Goal: Task Accomplishment & Management: Use online tool/utility

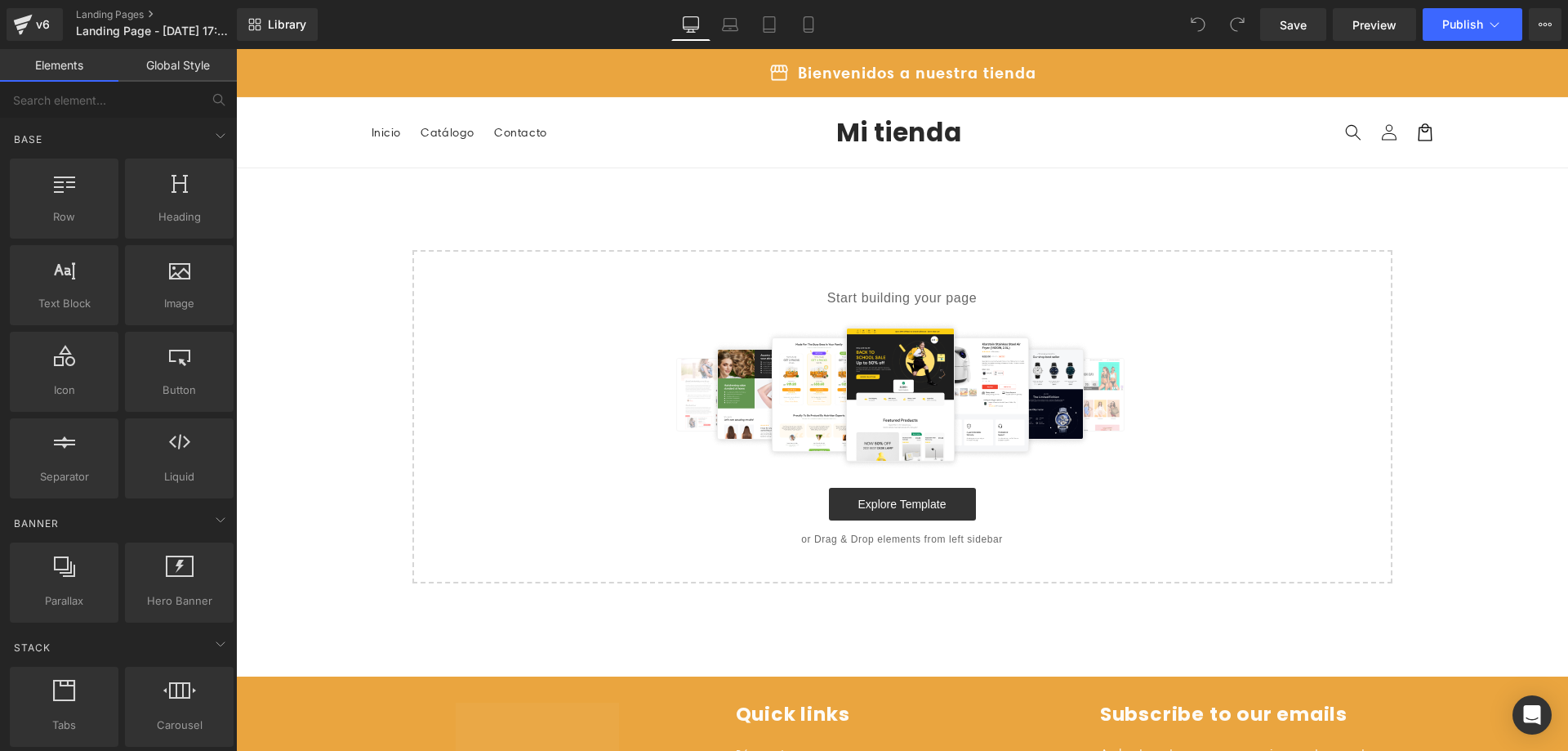
click at [1328, 371] on div at bounding box center [902, 394] width 928 height 147
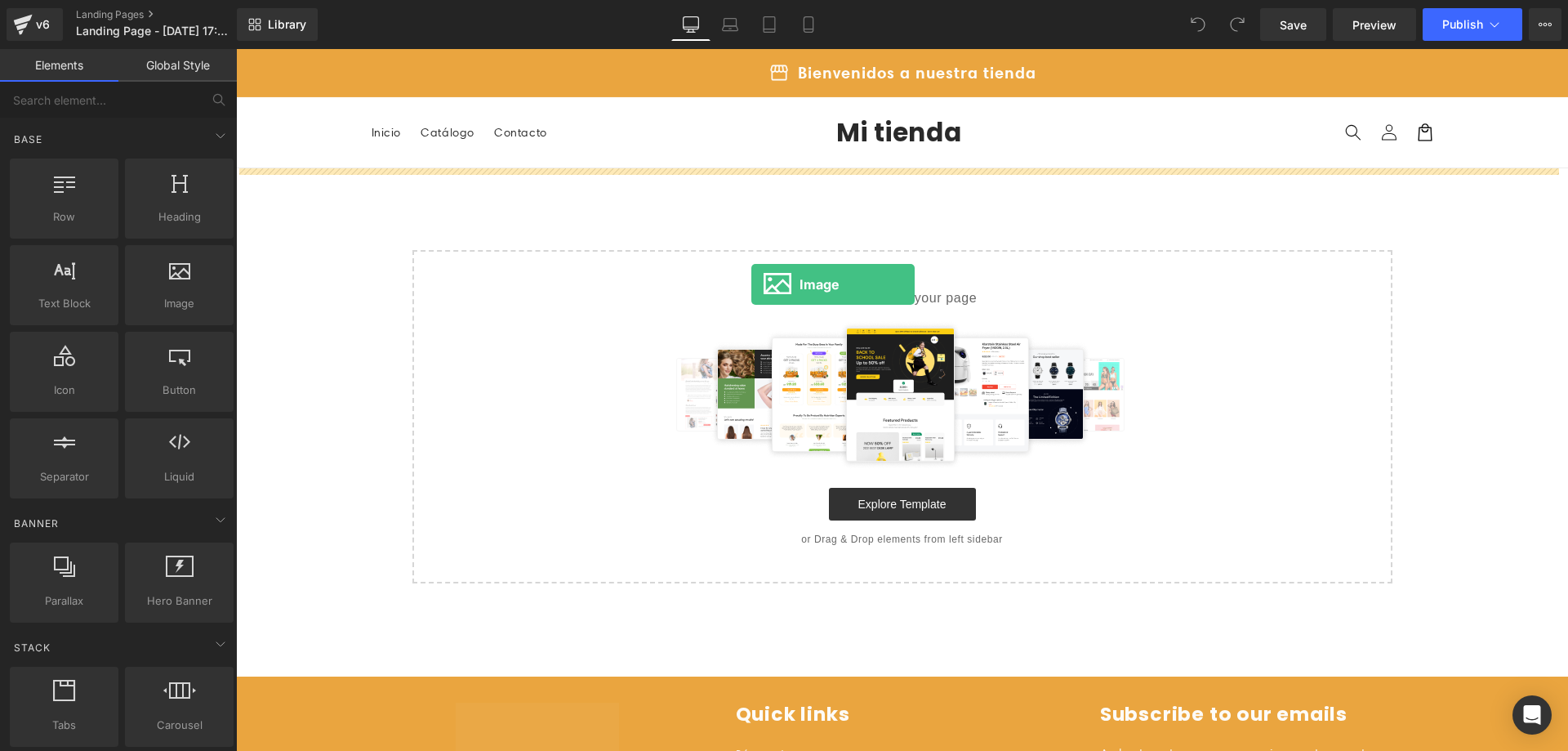
drag, startPoint x: 406, startPoint y: 332, endPoint x: 764, endPoint y: 276, distance: 362.4
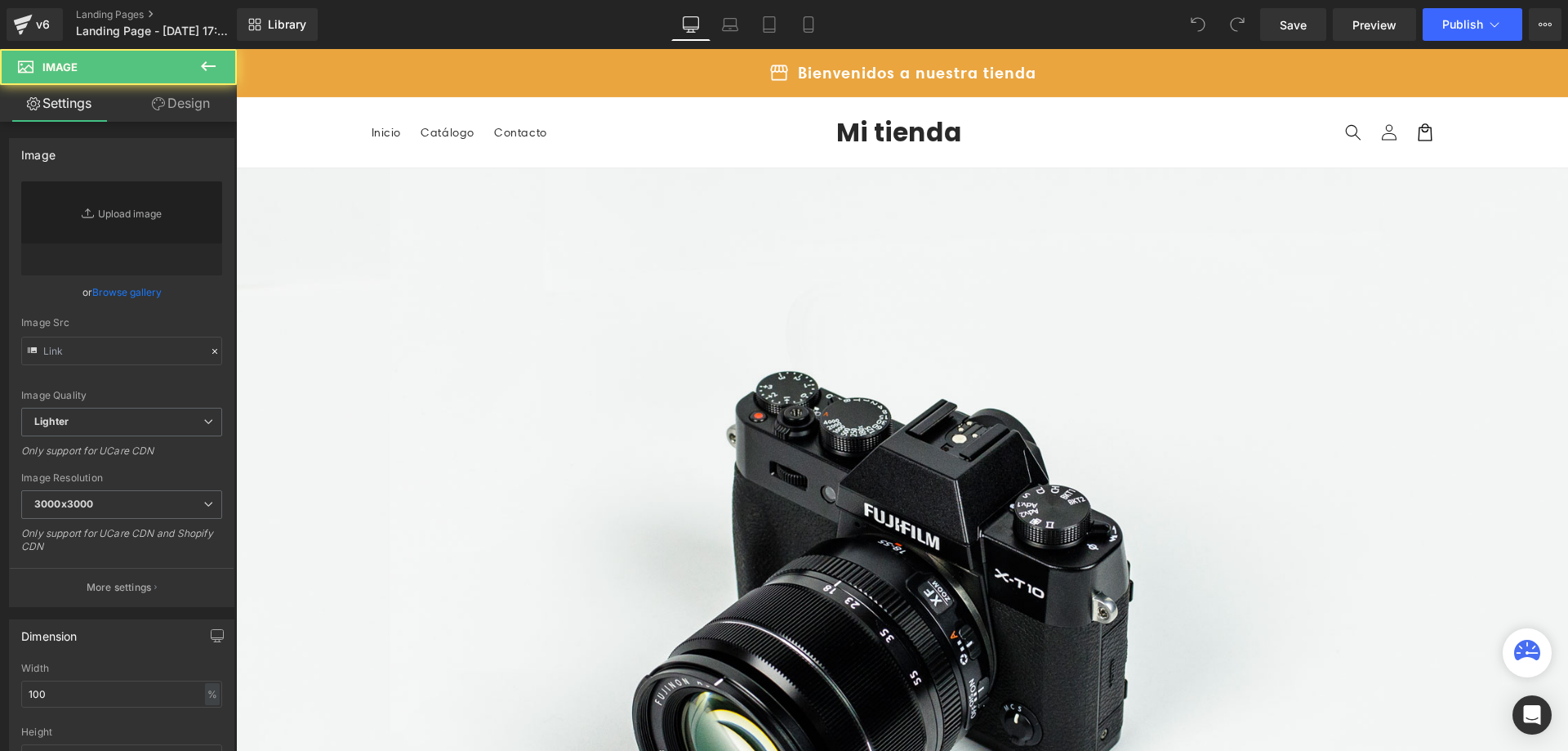
type input "//[DOMAIN_NAME][URL]"
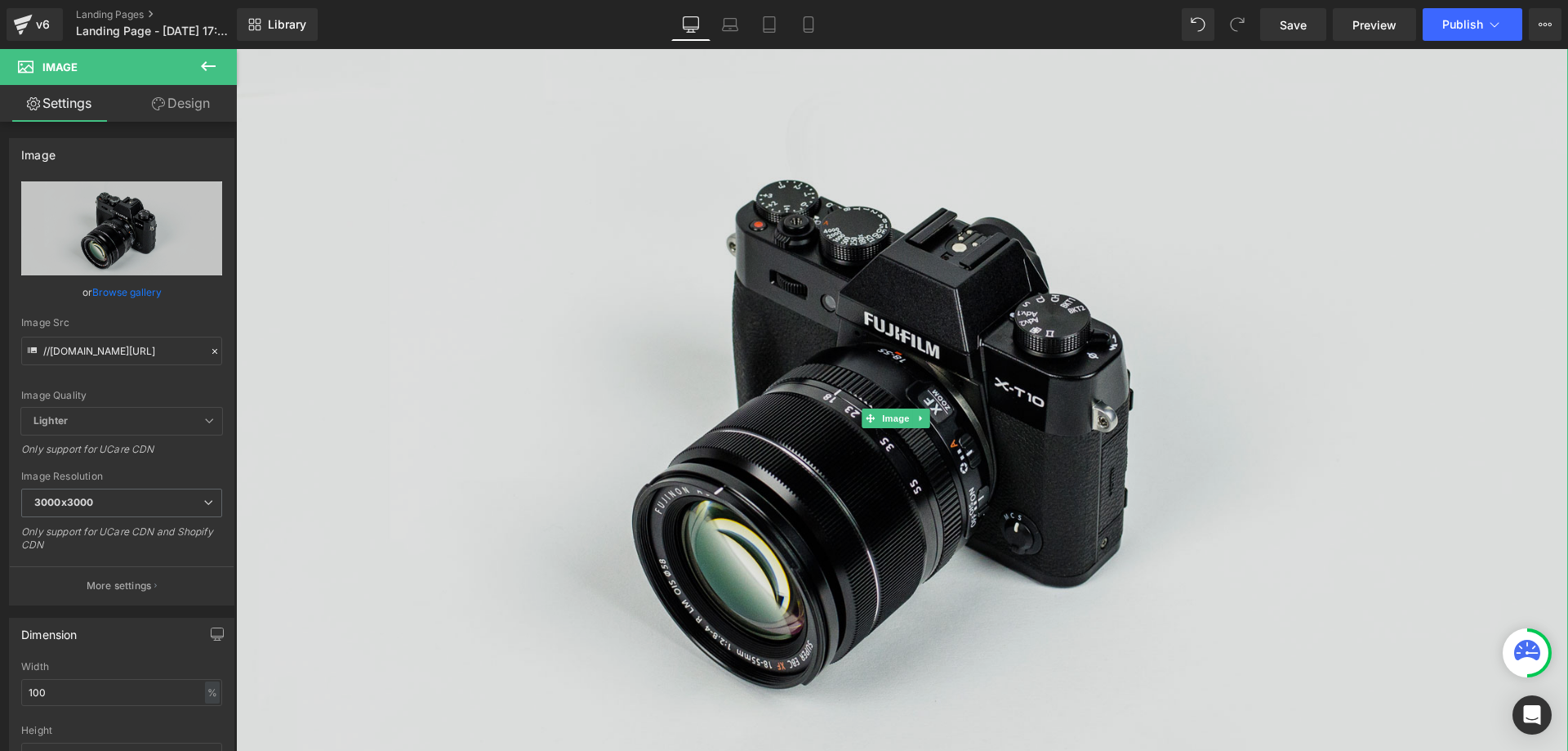
scroll to position [196, 0]
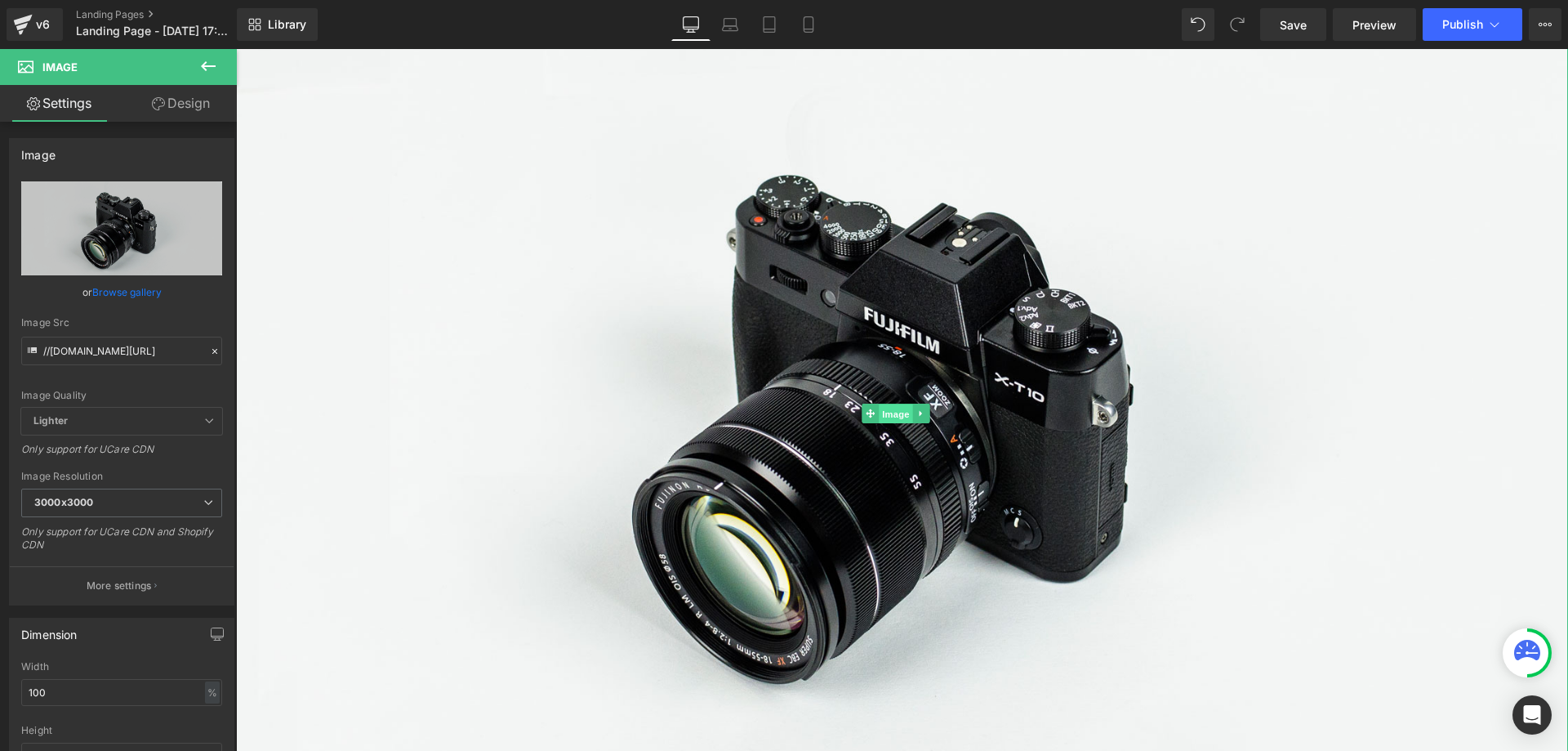
click at [901, 413] on span "Image" at bounding box center [896, 414] width 34 height 20
click at [895, 413] on span "Image" at bounding box center [896, 413] width 34 height 20
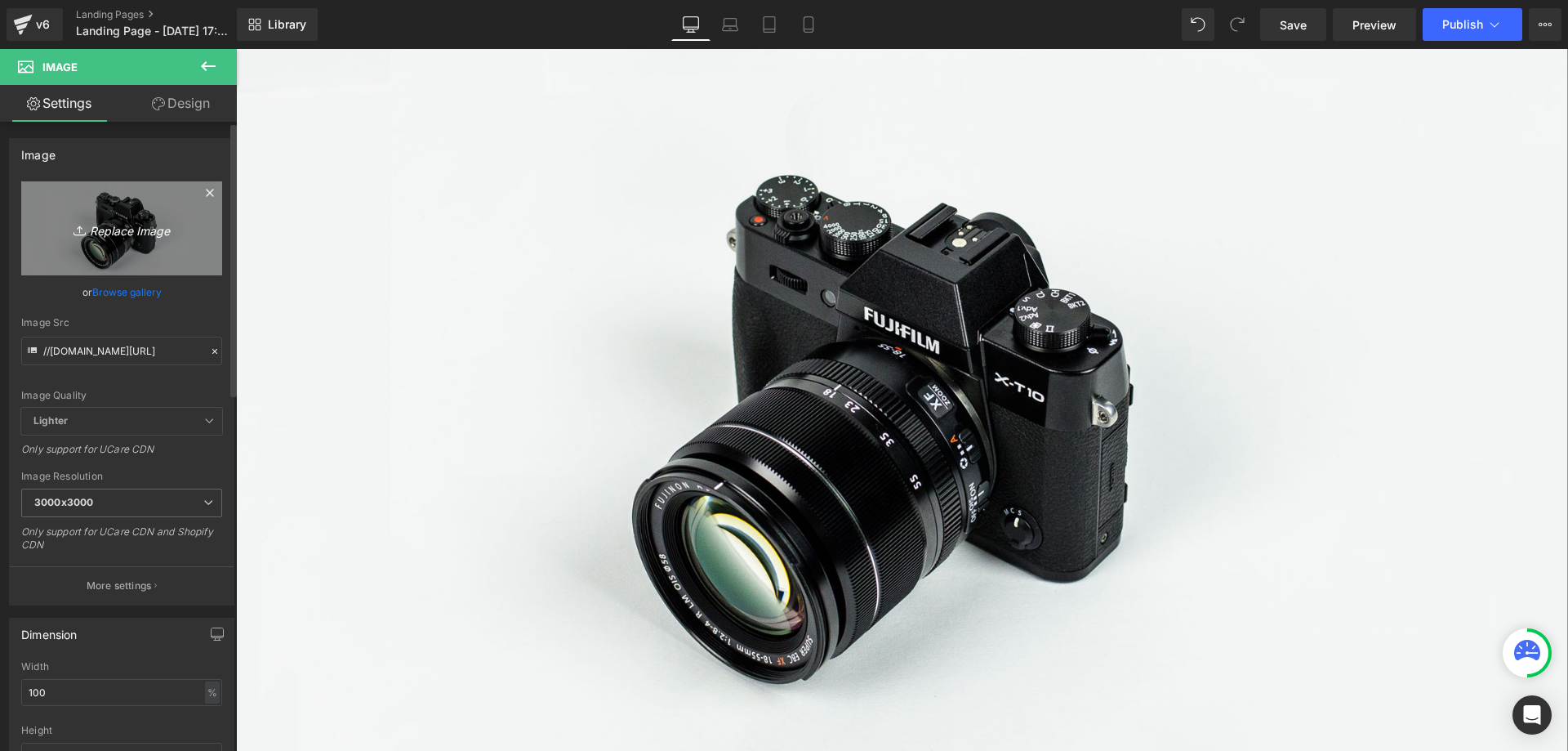
click at [137, 270] on link "Replace Image" at bounding box center [121, 227] width 201 height 94
type input "C:\fakepath\B PRINCIPAL.jpg"
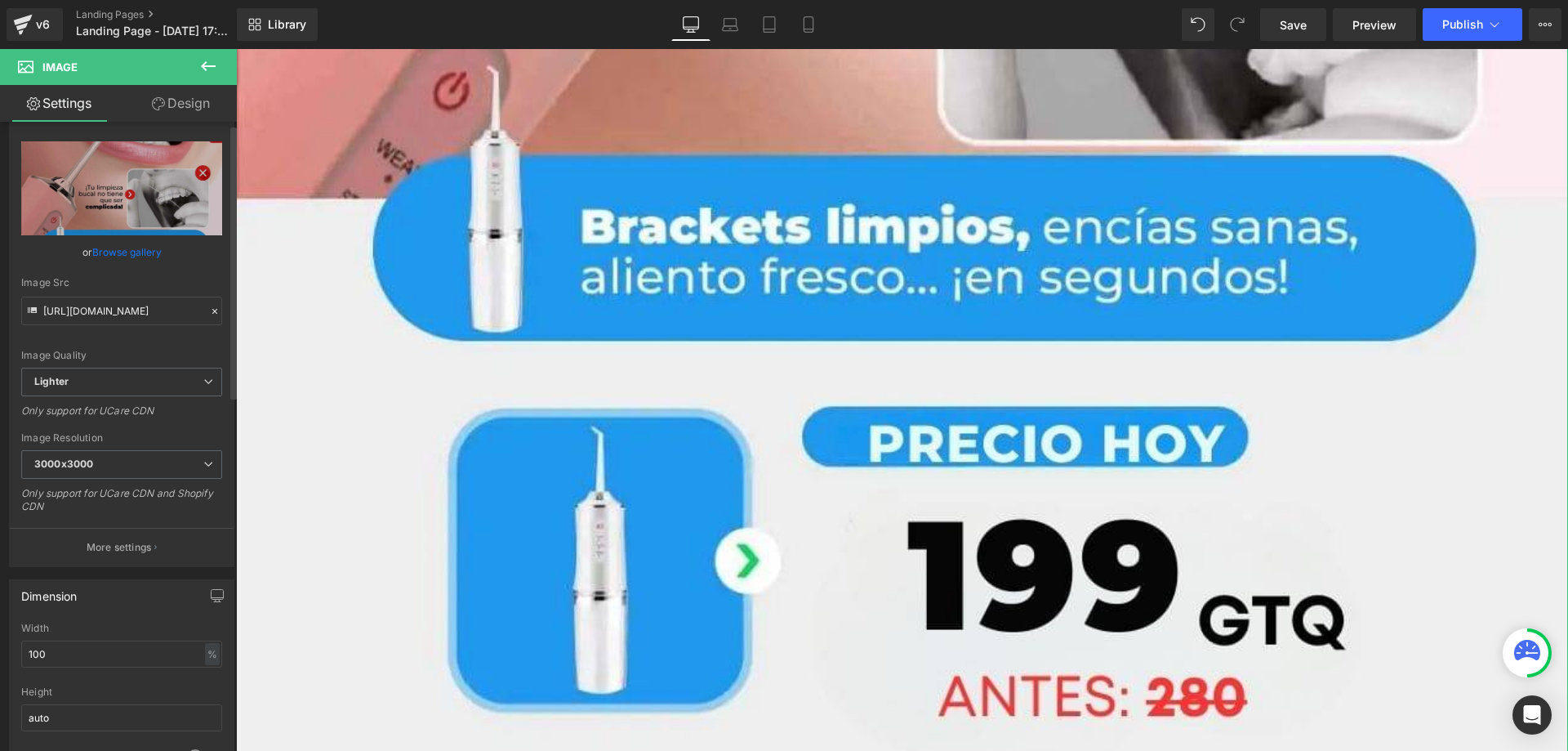
scroll to position [0, 0]
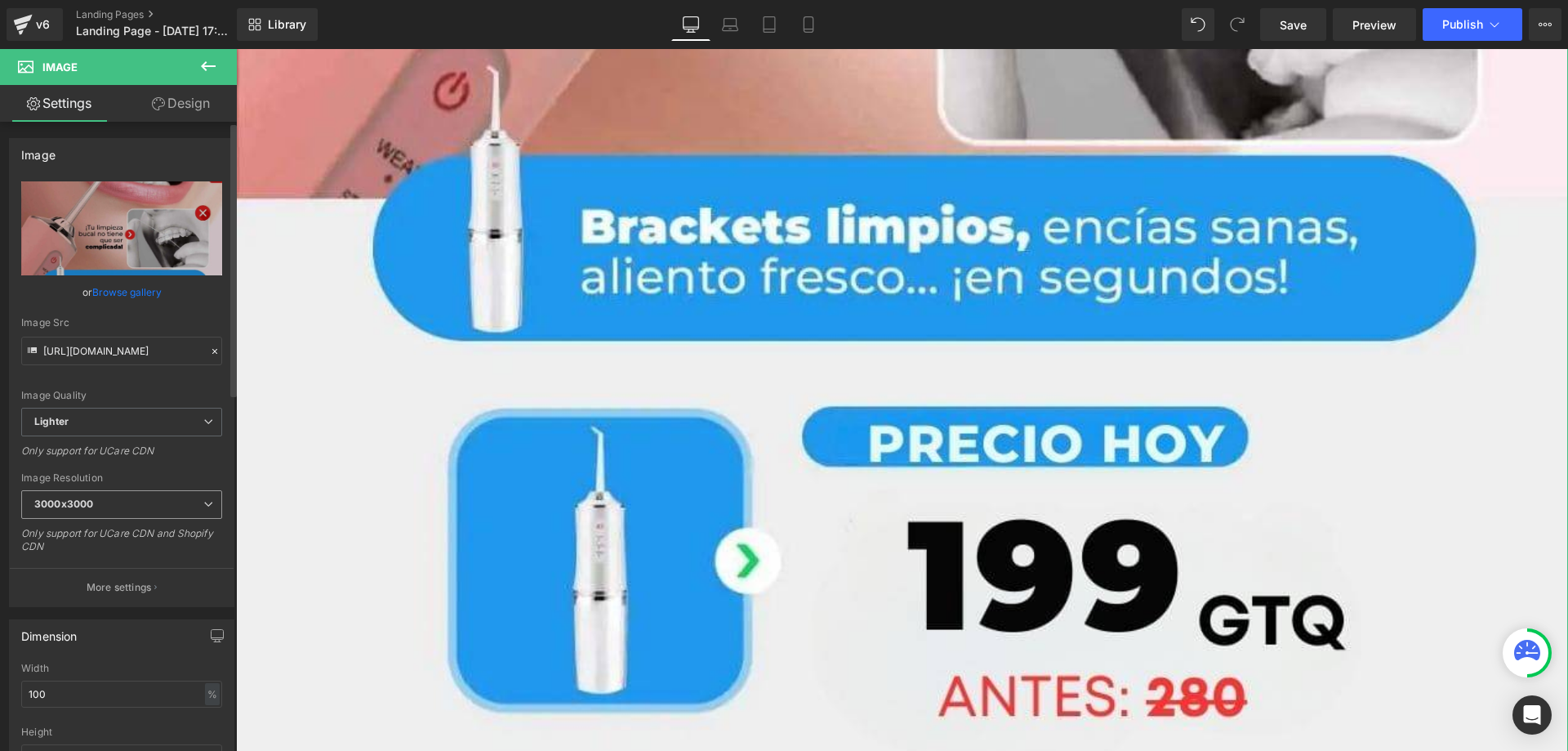
click at [169, 508] on span "3000x3000" at bounding box center [121, 504] width 201 height 28
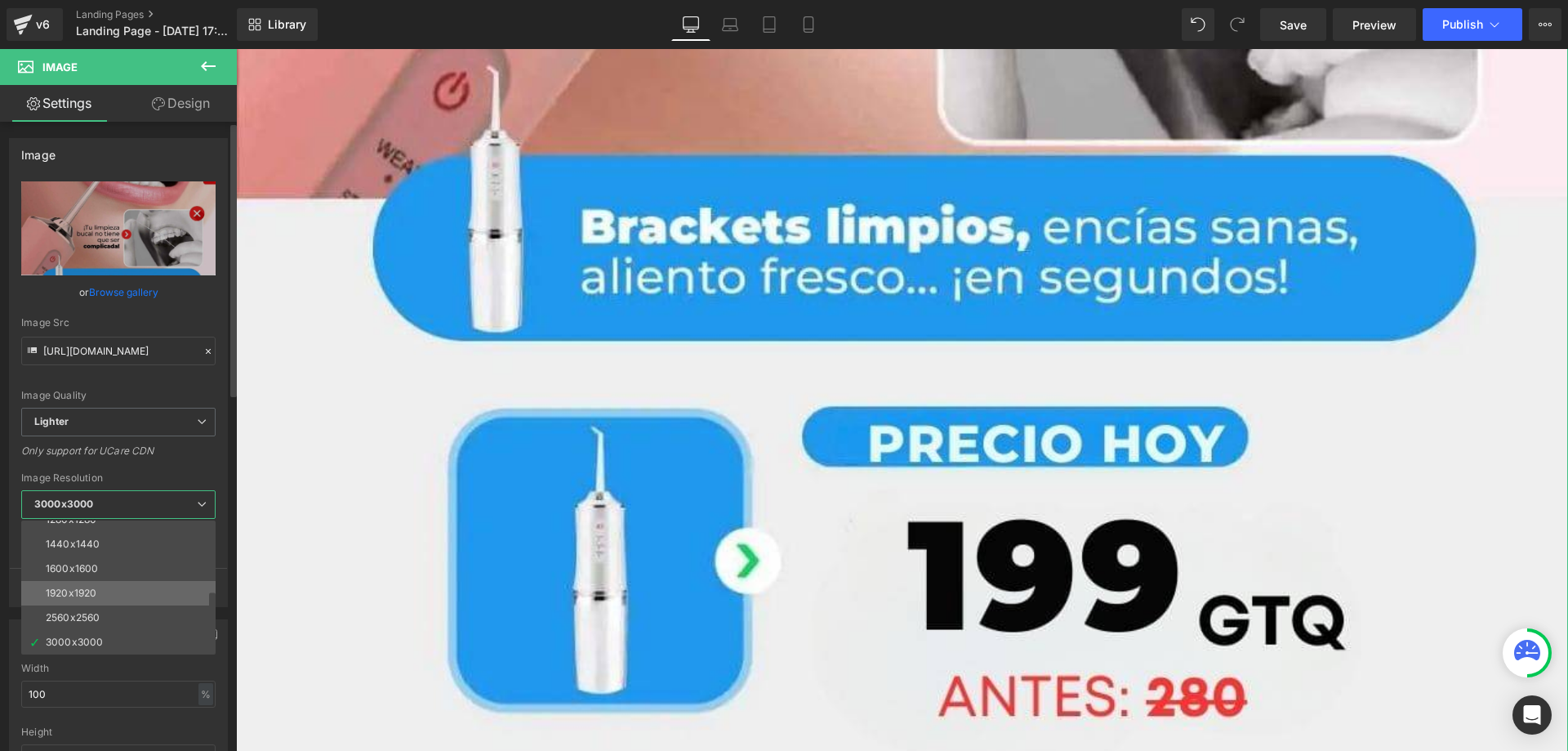
scroll to position [135, 0]
click at [125, 589] on li "1024x1024" at bounding box center [121, 593] width 202 height 25
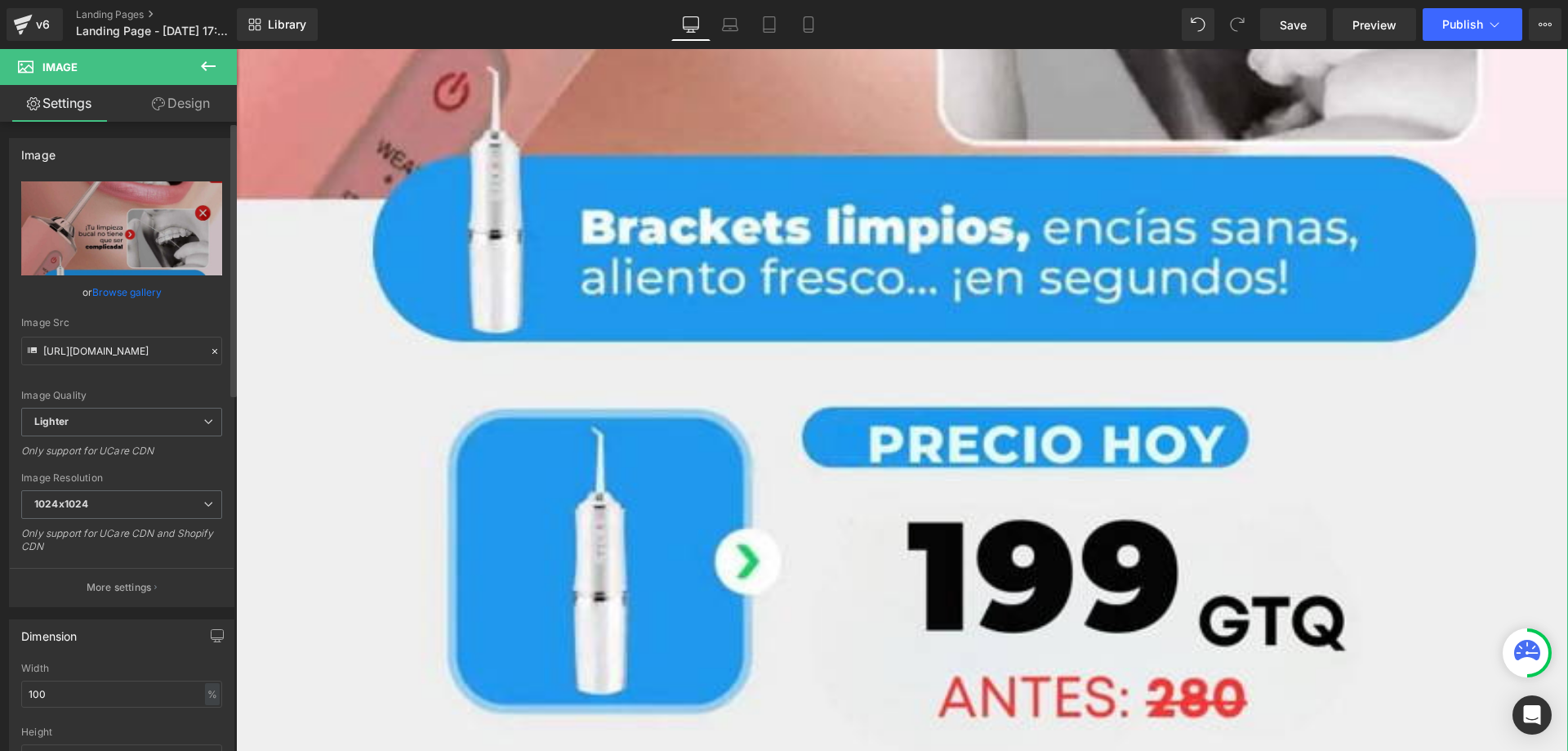
type input "[URL][DOMAIN_NAME]"
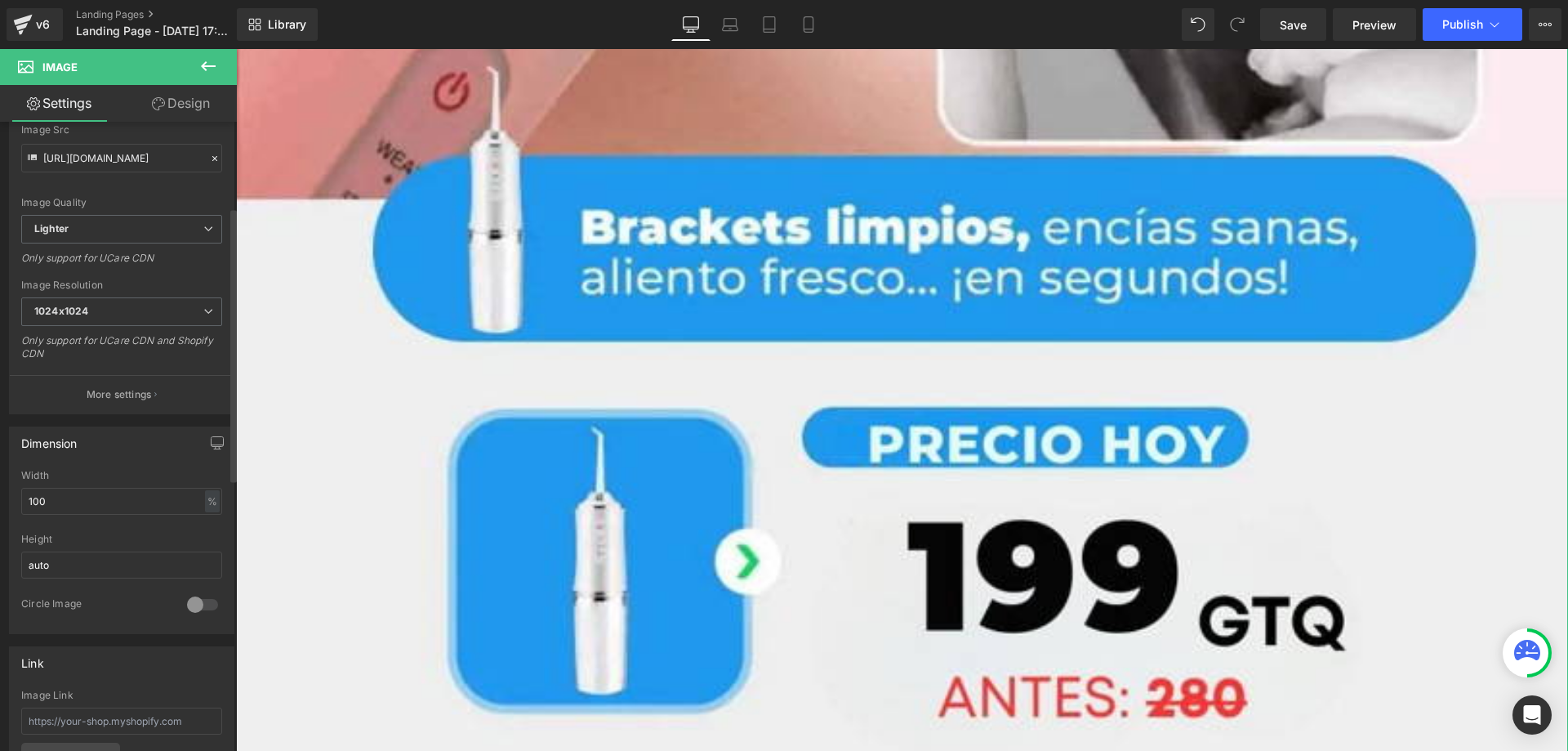
scroll to position [196, 0]
click at [211, 437] on icon "button" at bounding box center [218, 439] width 13 height 13
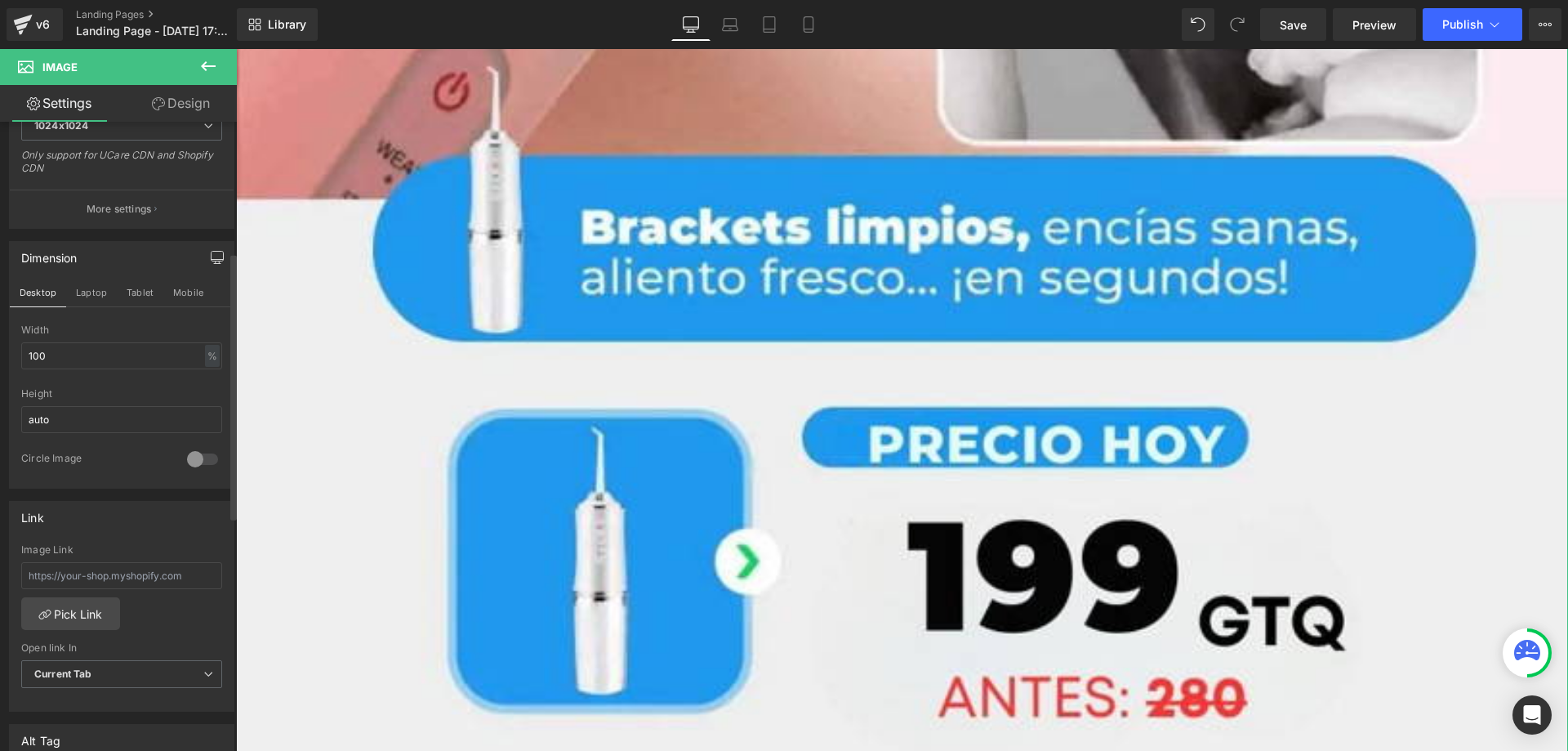
scroll to position [392, 0]
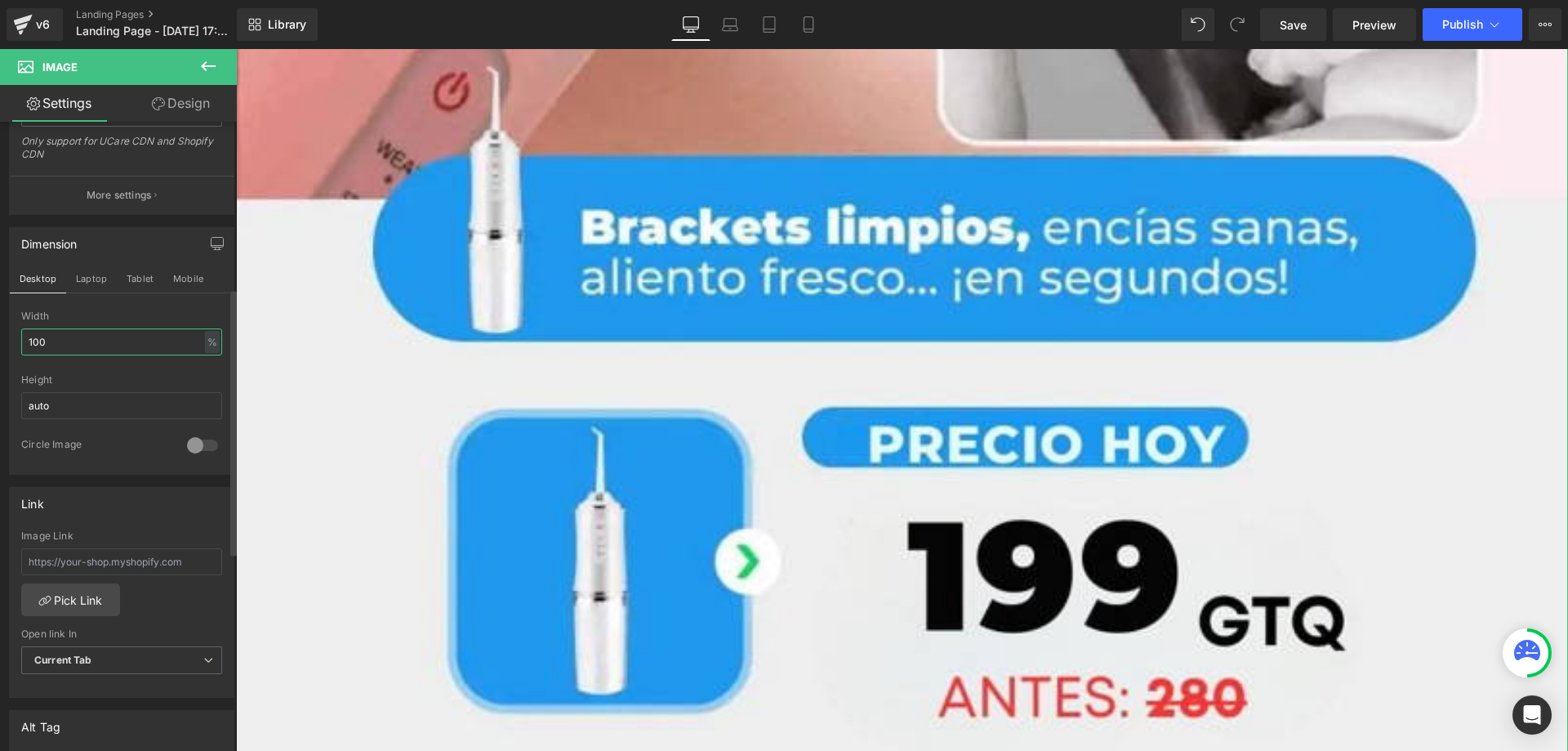
drag, startPoint x: 67, startPoint y: 349, endPoint x: 36, endPoint y: 344, distance: 31.4
click at [36, 344] on input "100" at bounding box center [121, 342] width 201 height 27
click at [68, 345] on input "100" at bounding box center [121, 342] width 201 height 27
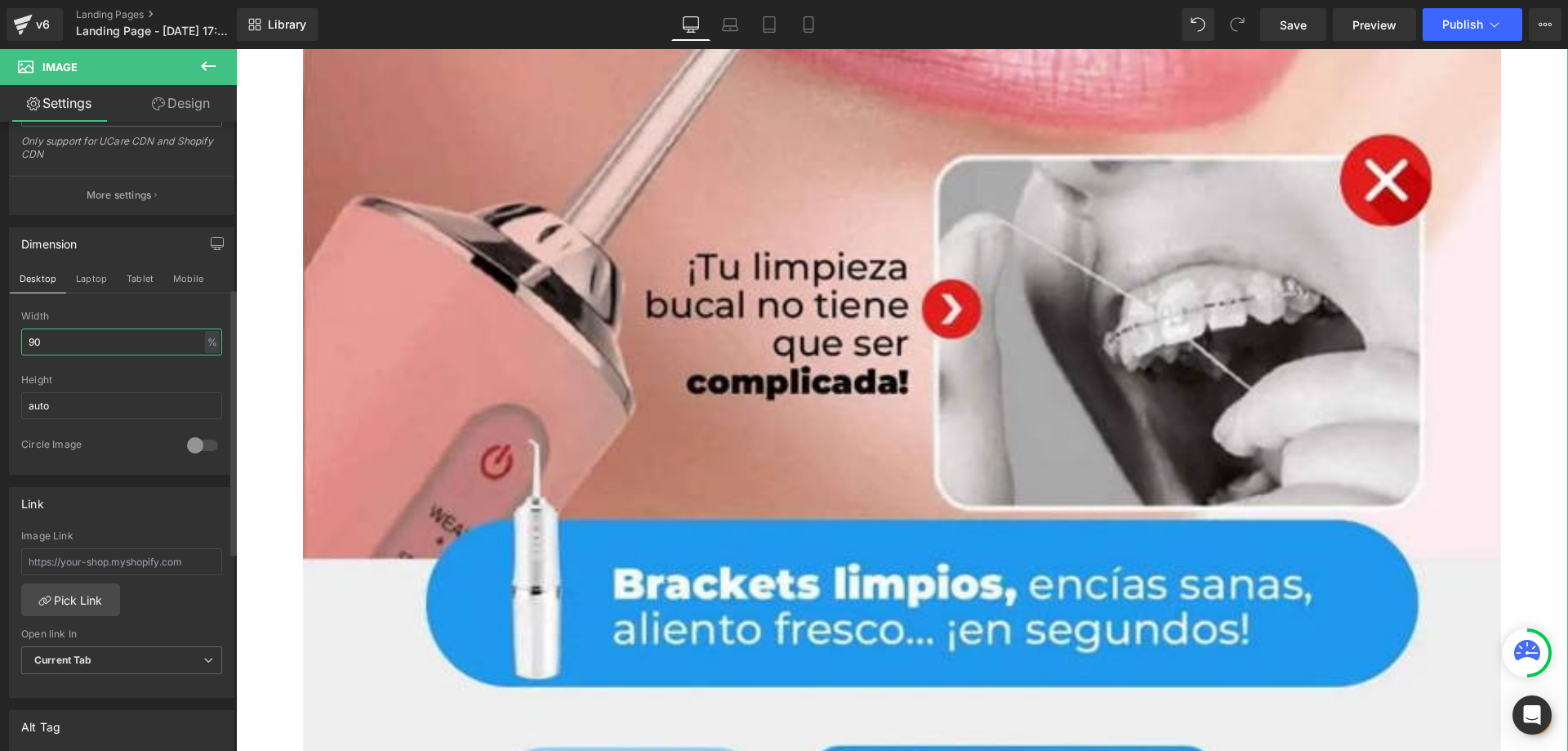
drag, startPoint x: 62, startPoint y: 335, endPoint x: 15, endPoint y: 333, distance: 47.0
click at [12, 336] on div "90% Width 90 % % px auto Height auto 0 Circle Image" at bounding box center [121, 392] width 223 height 163
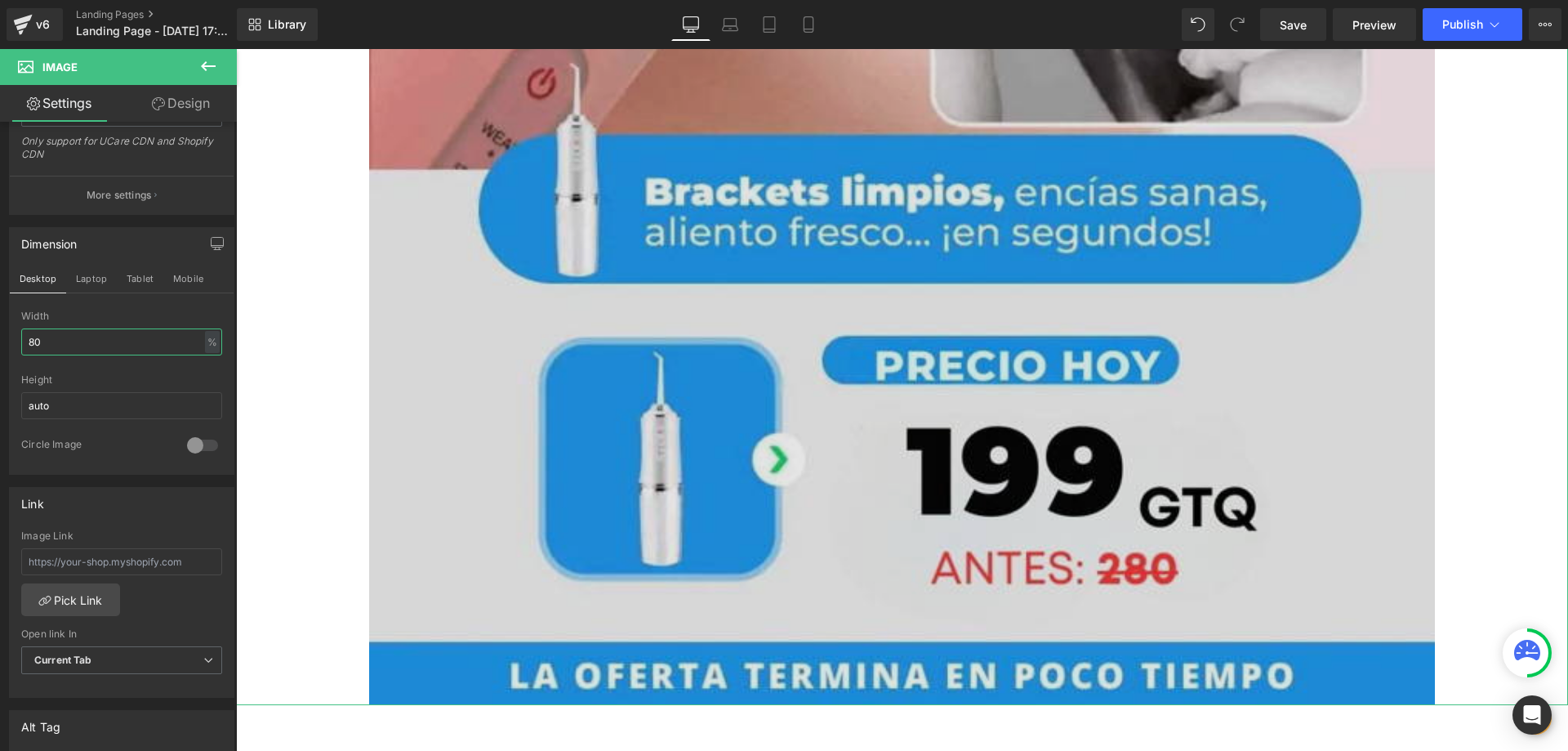
scroll to position [1176, 0]
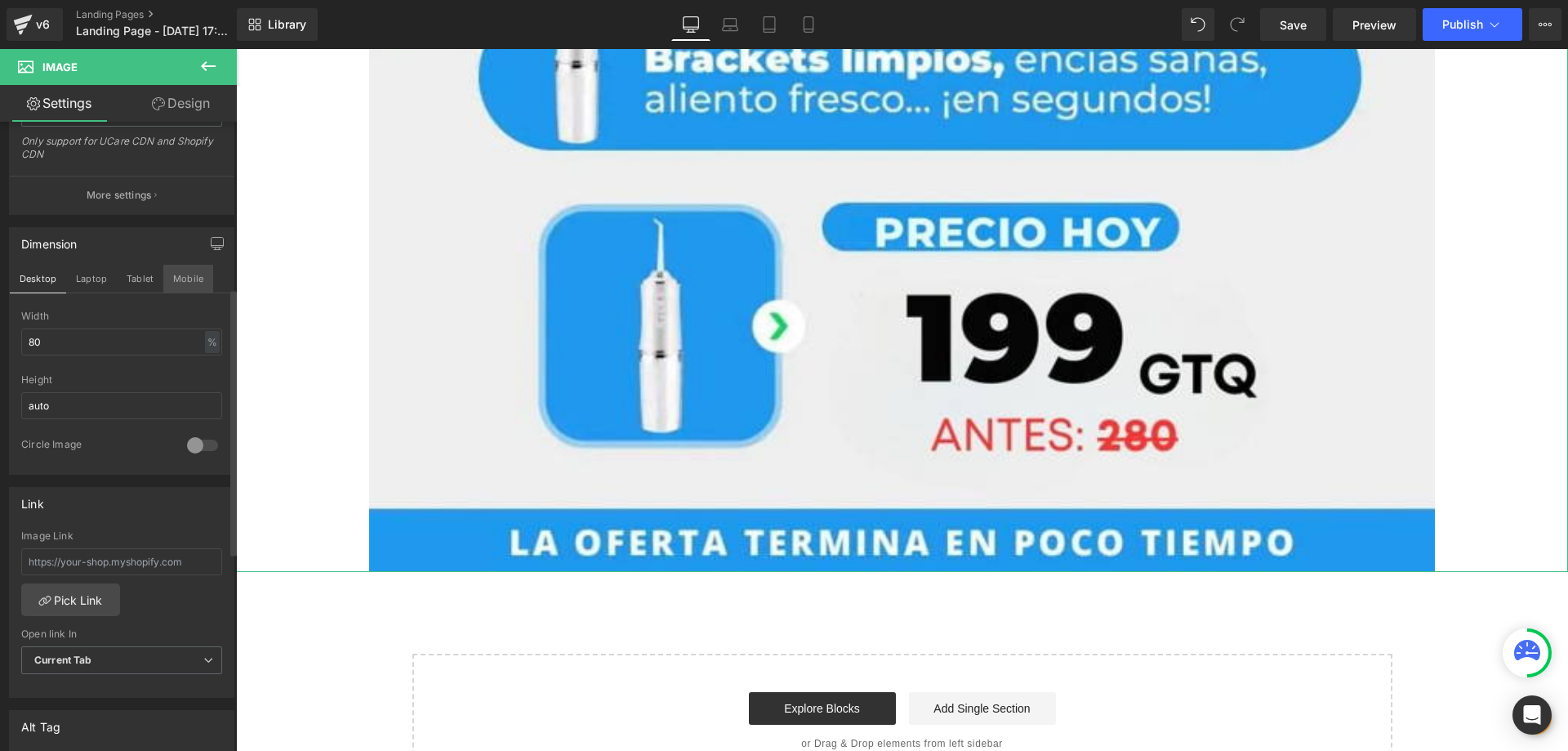
click at [181, 275] on button "Mobile" at bounding box center [187, 277] width 50 height 27
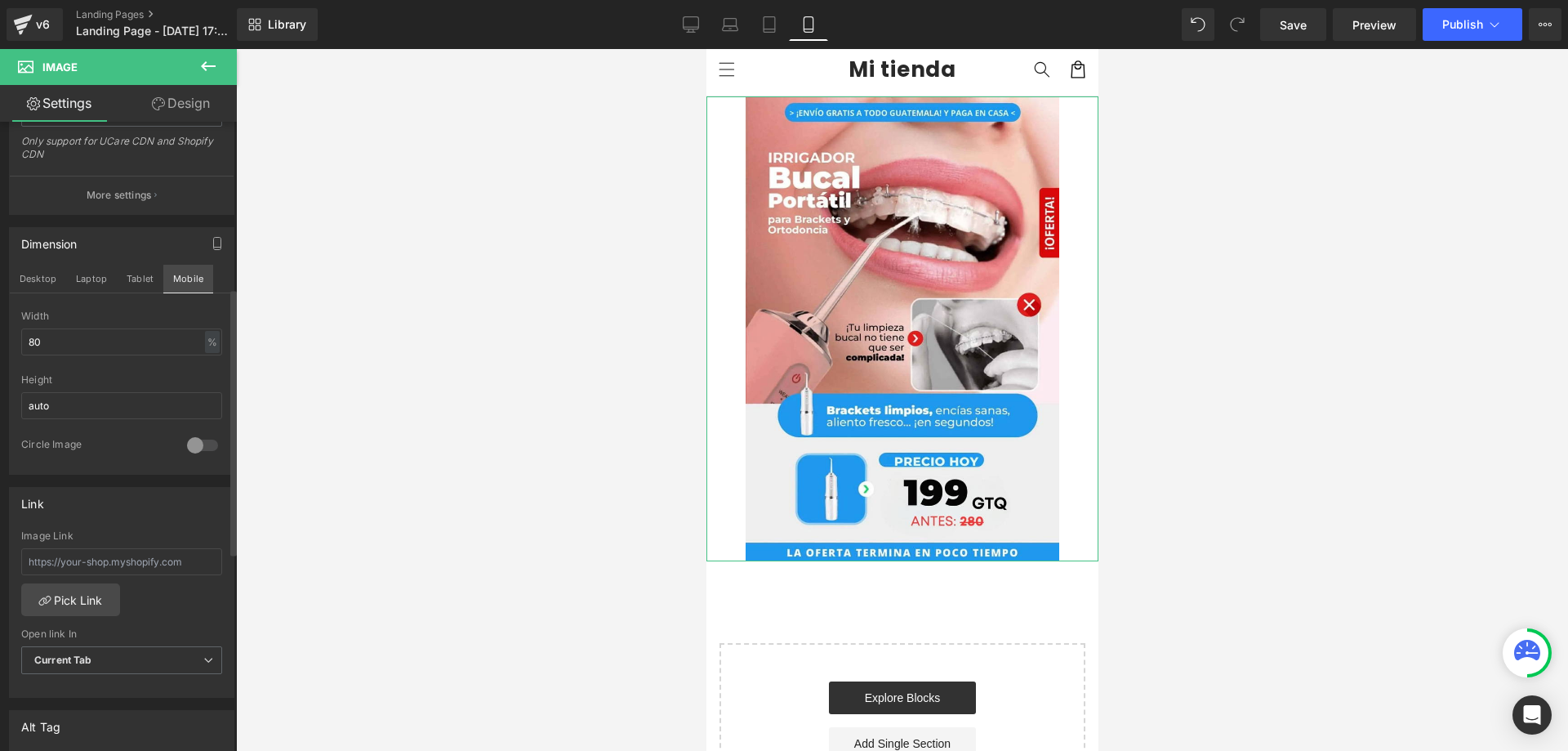
scroll to position [0, 0]
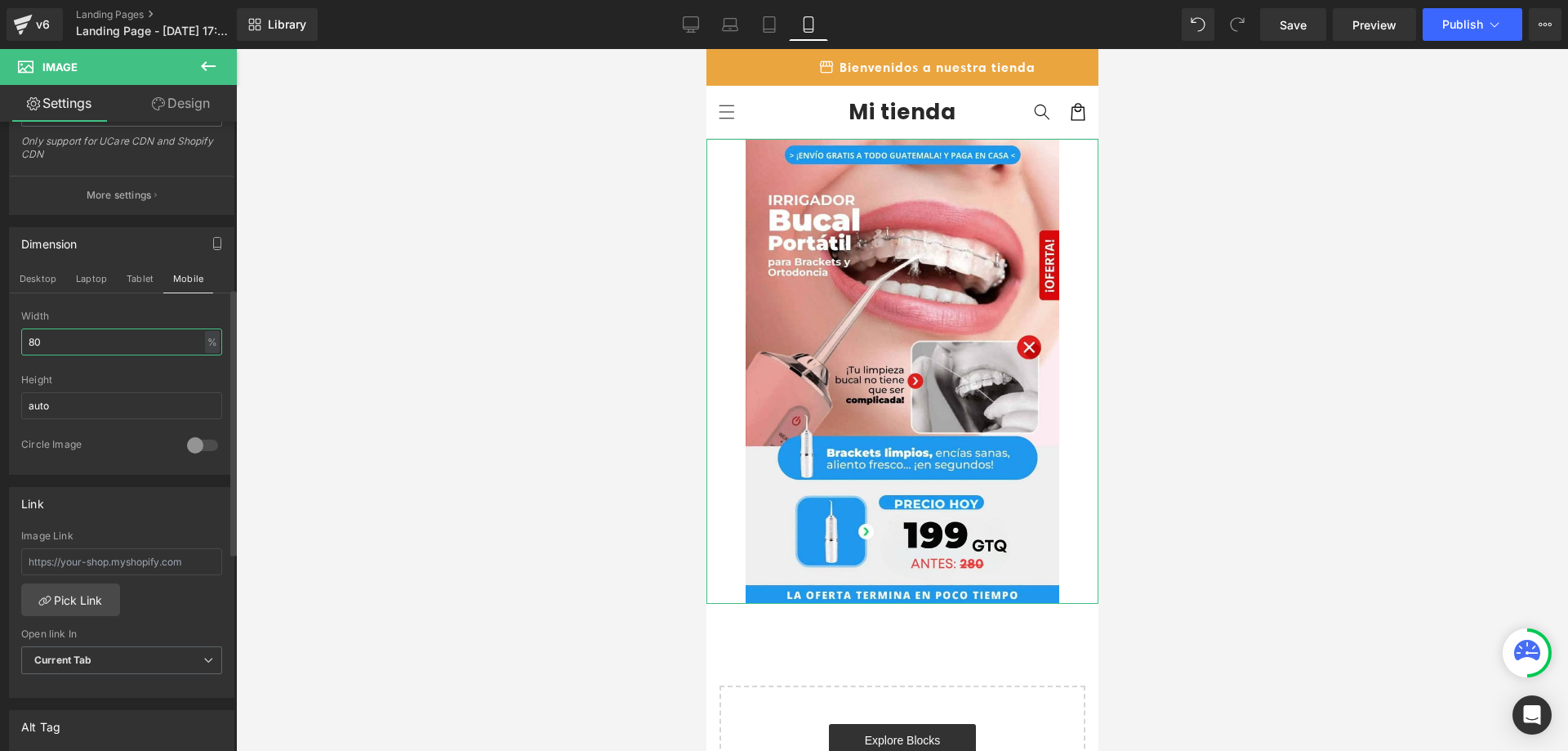
drag, startPoint x: 57, startPoint y: 344, endPoint x: 0, endPoint y: 341, distance: 57.1
click at [0, 341] on div "Dimension Desktop Laptop Tablet Mobile 80% Width 80 % % px auto Height auto 0 C…" at bounding box center [122, 345] width 244 height 259
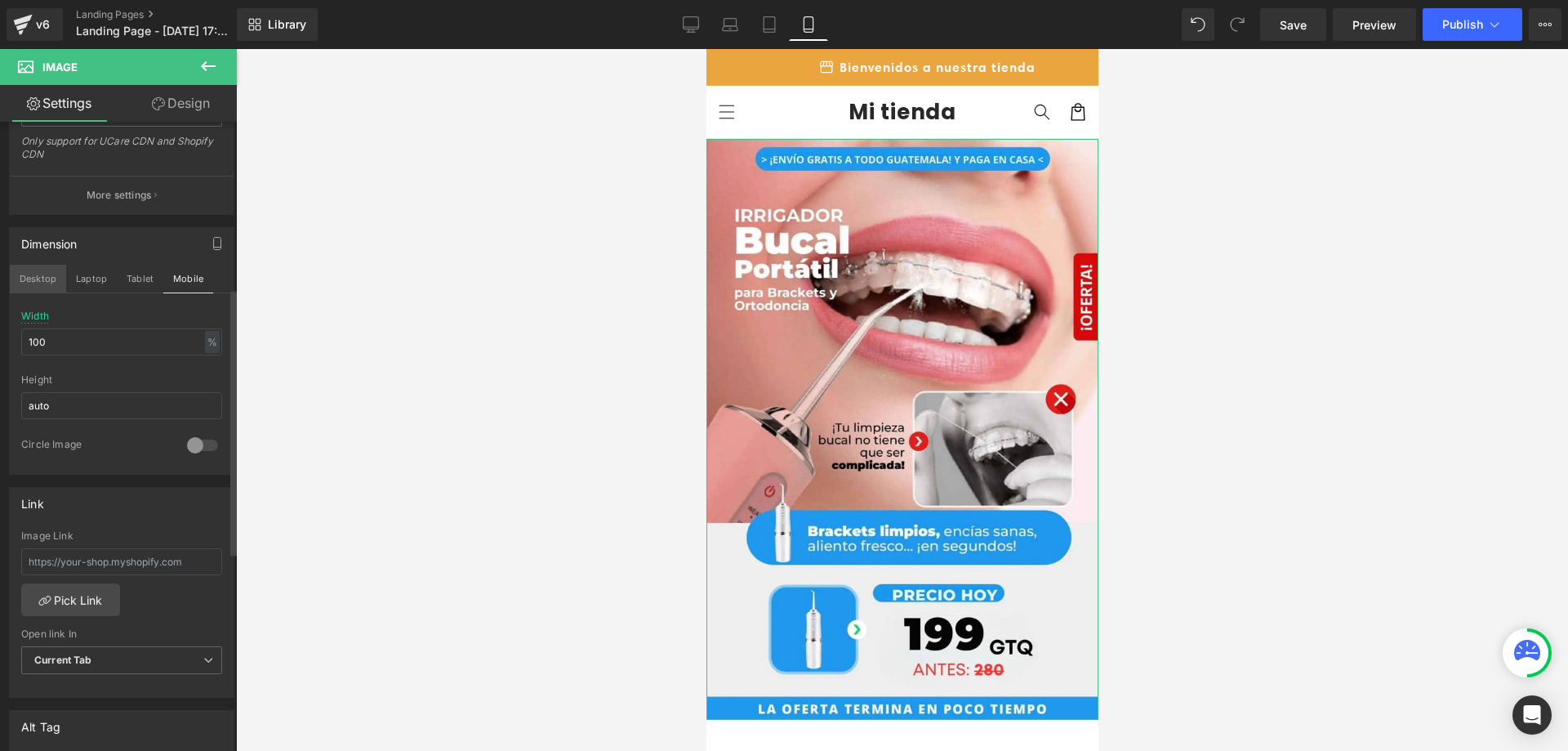
click at [59, 276] on button "Desktop" at bounding box center [38, 277] width 57 height 27
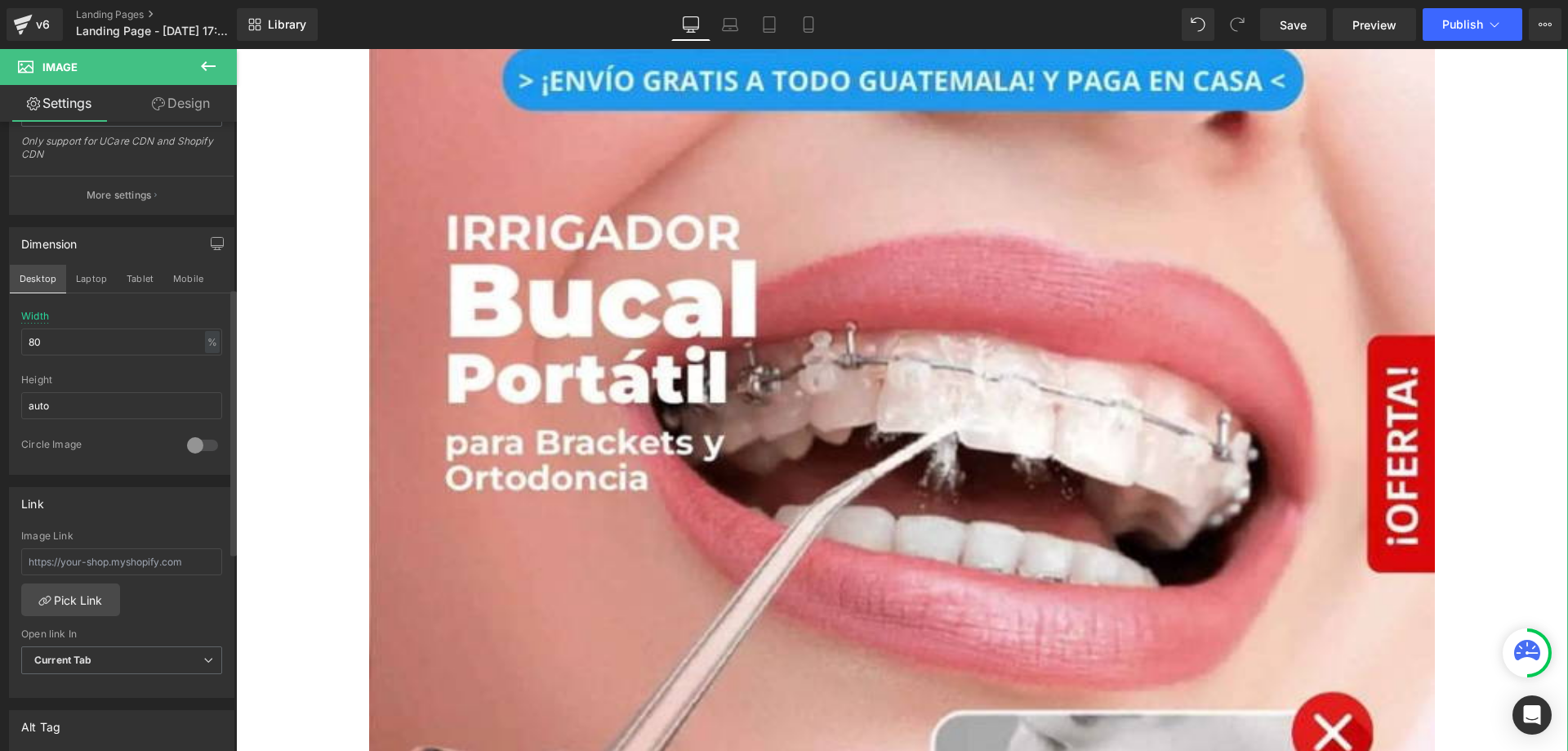
scroll to position [147, 0]
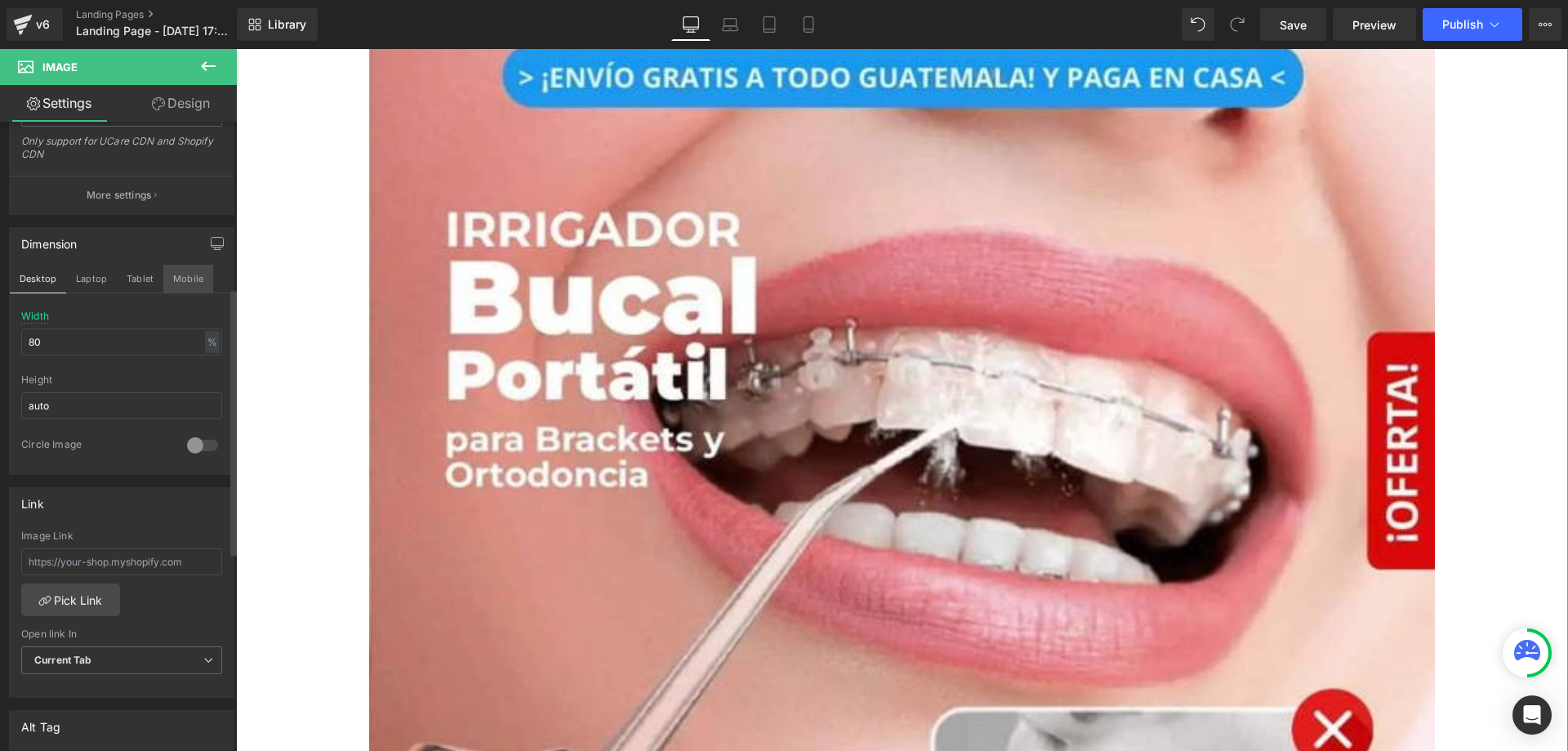
click at [193, 272] on button "Mobile" at bounding box center [187, 277] width 50 height 27
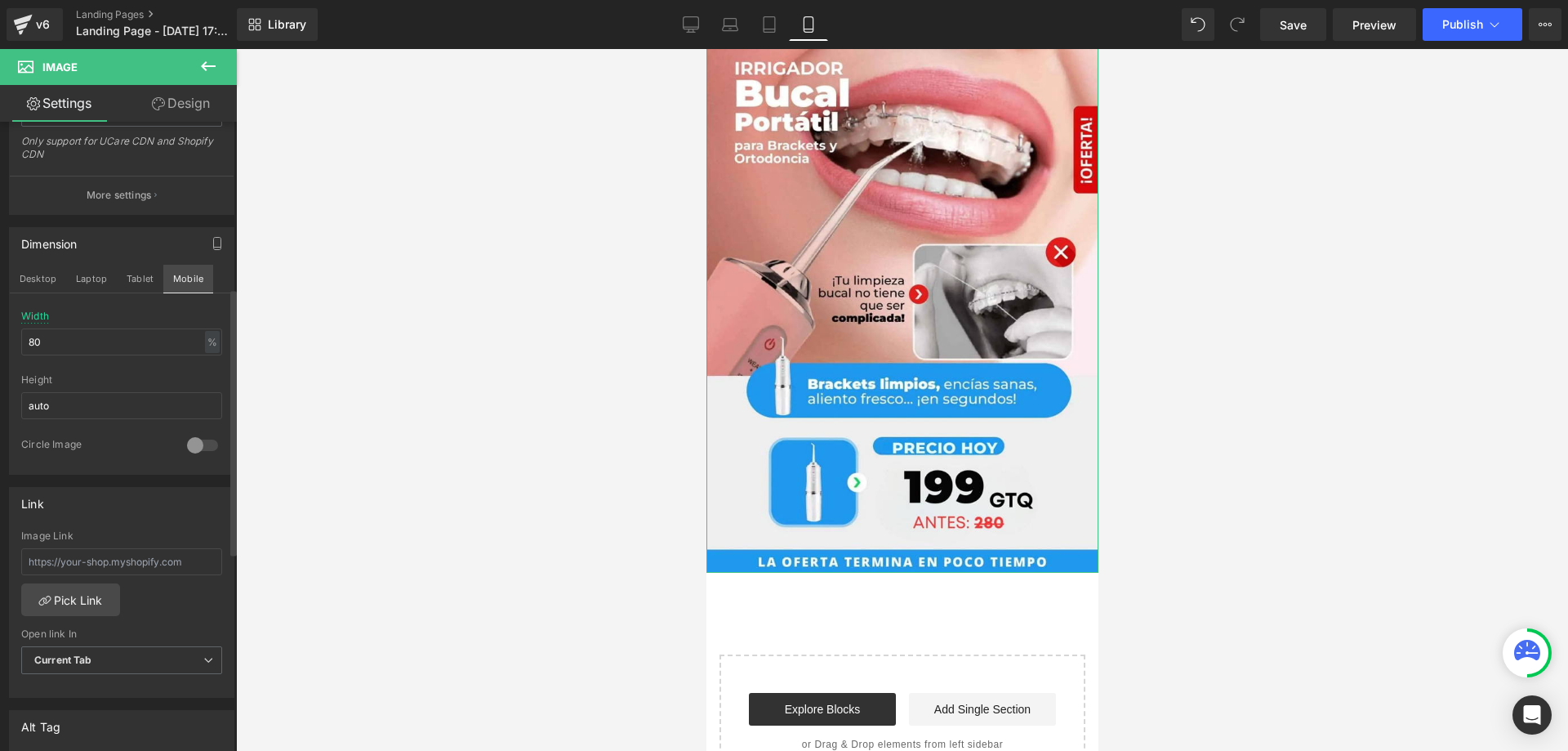
type input "100"
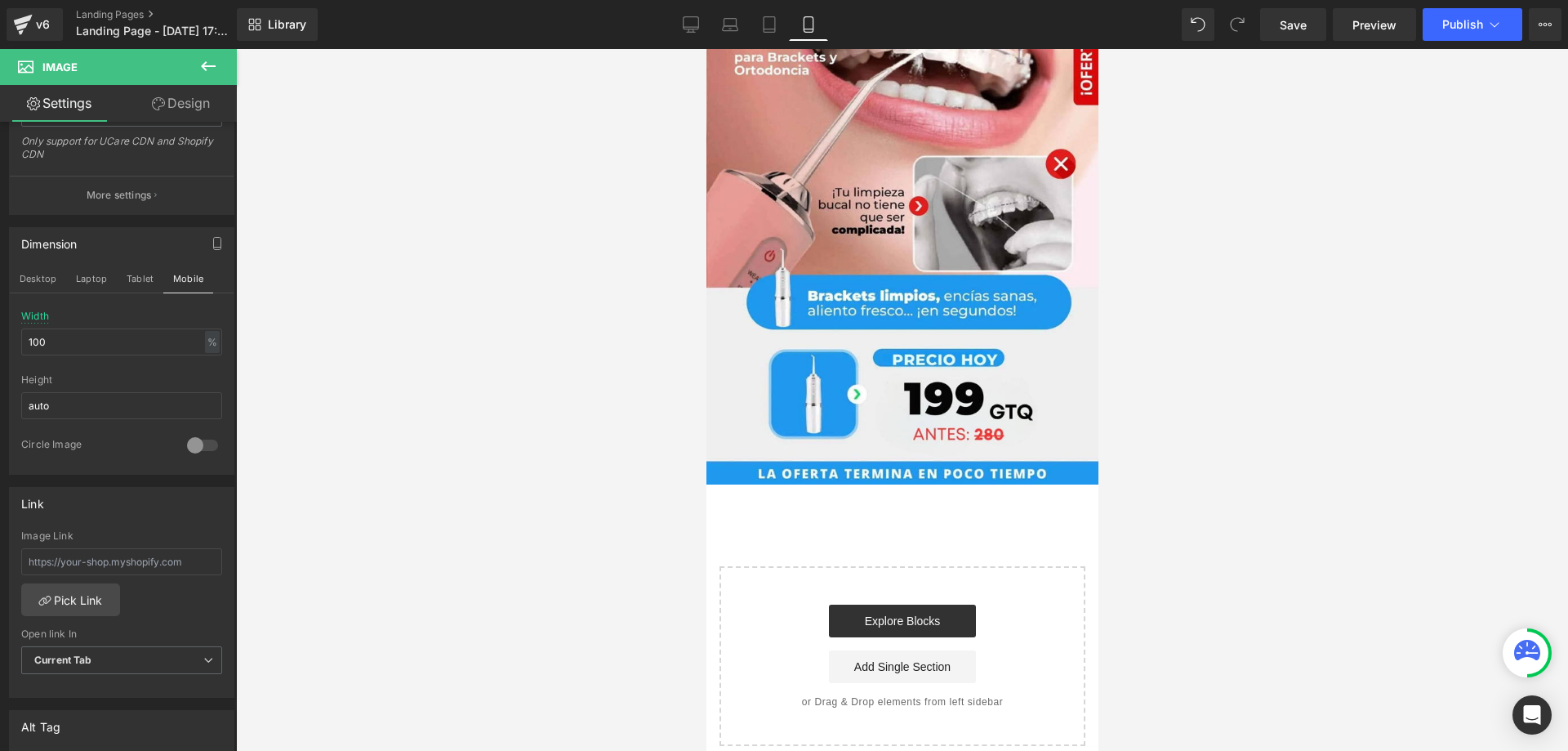
scroll to position [237, 0]
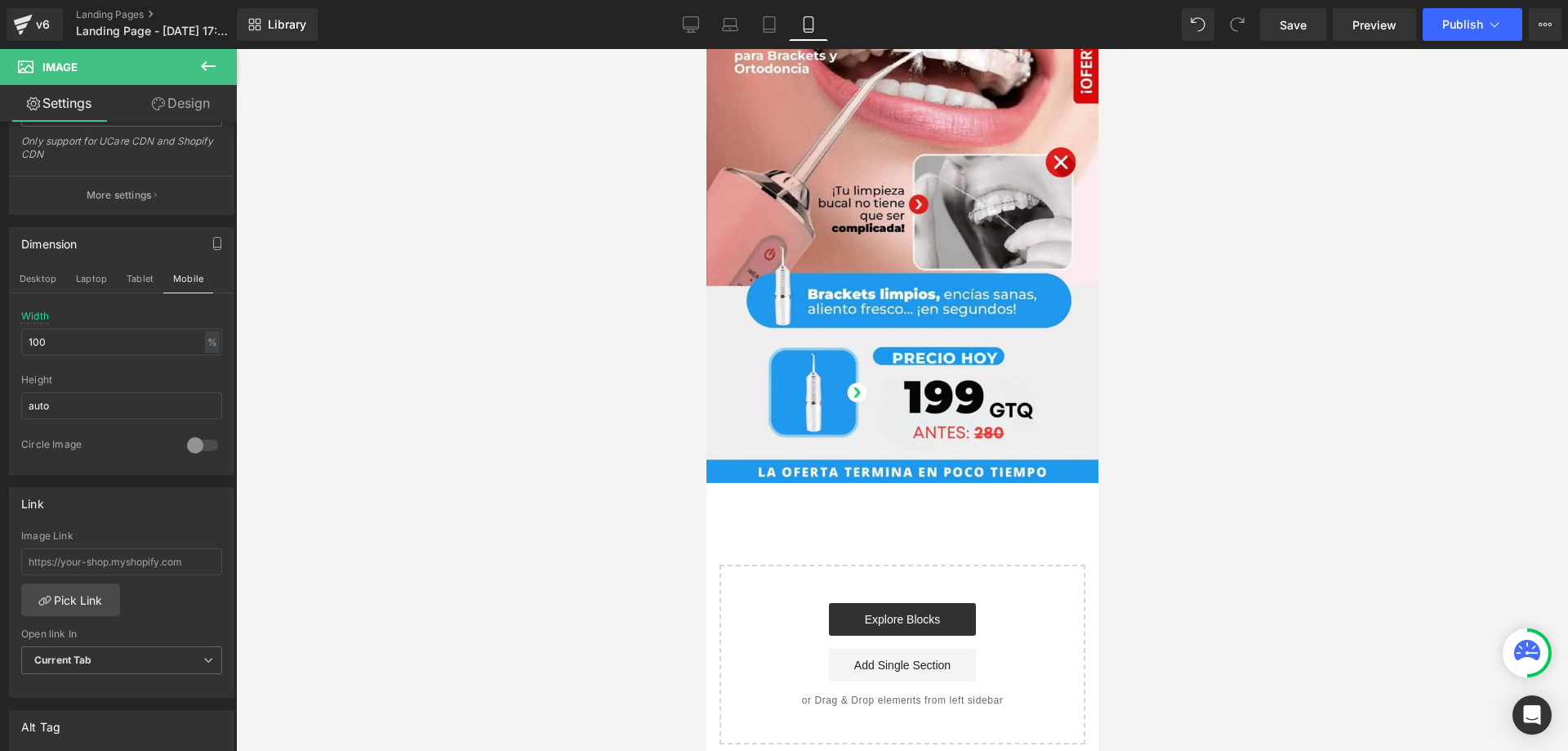
drag, startPoint x: 1096, startPoint y: 259, endPoint x: 1078, endPoint y: 359, distance: 101.6
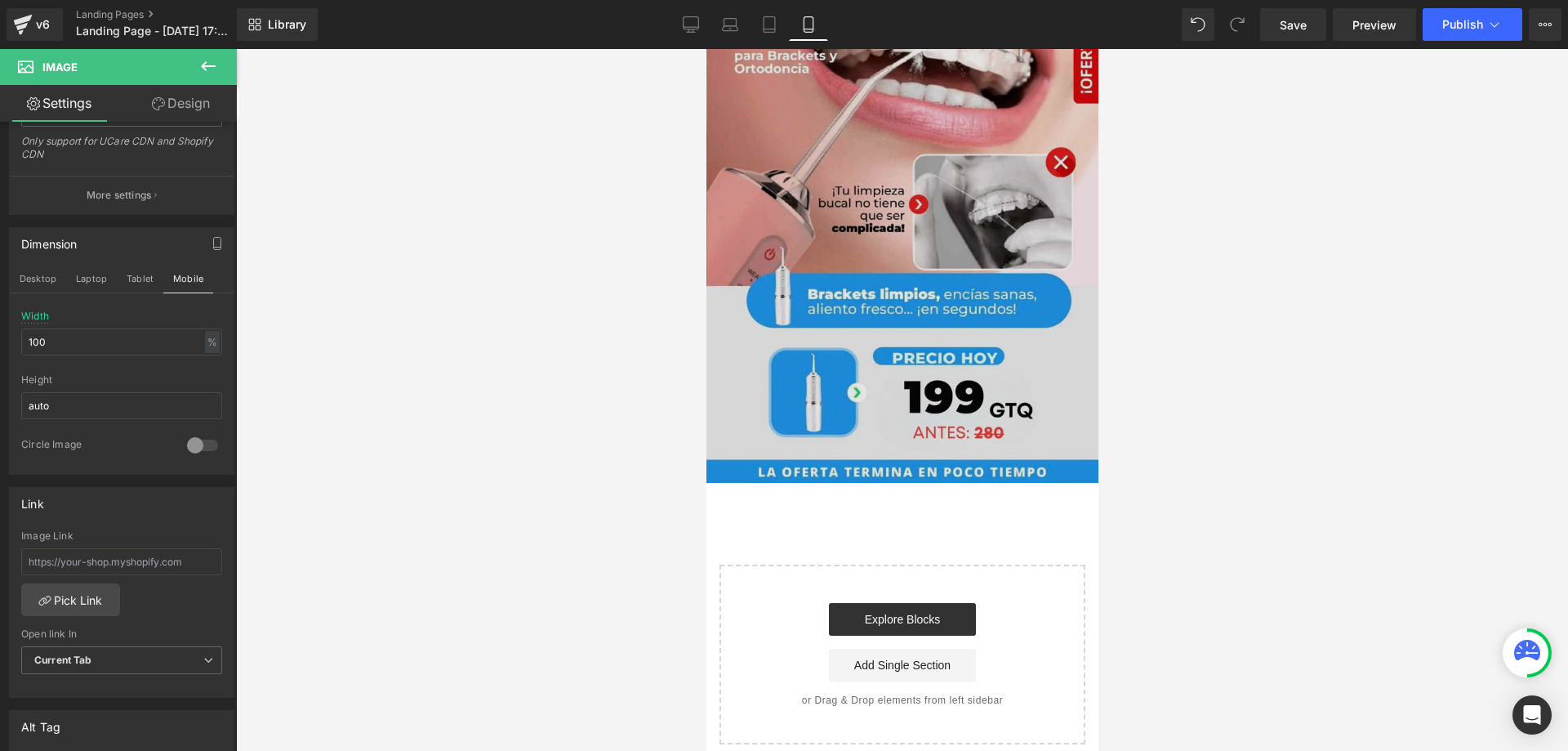
click at [1089, 364] on html "Ir directamente al contenido storefront Bienvenidos a nuestra tienda storefront…" at bounding box center [901, 163] width 392 height 702
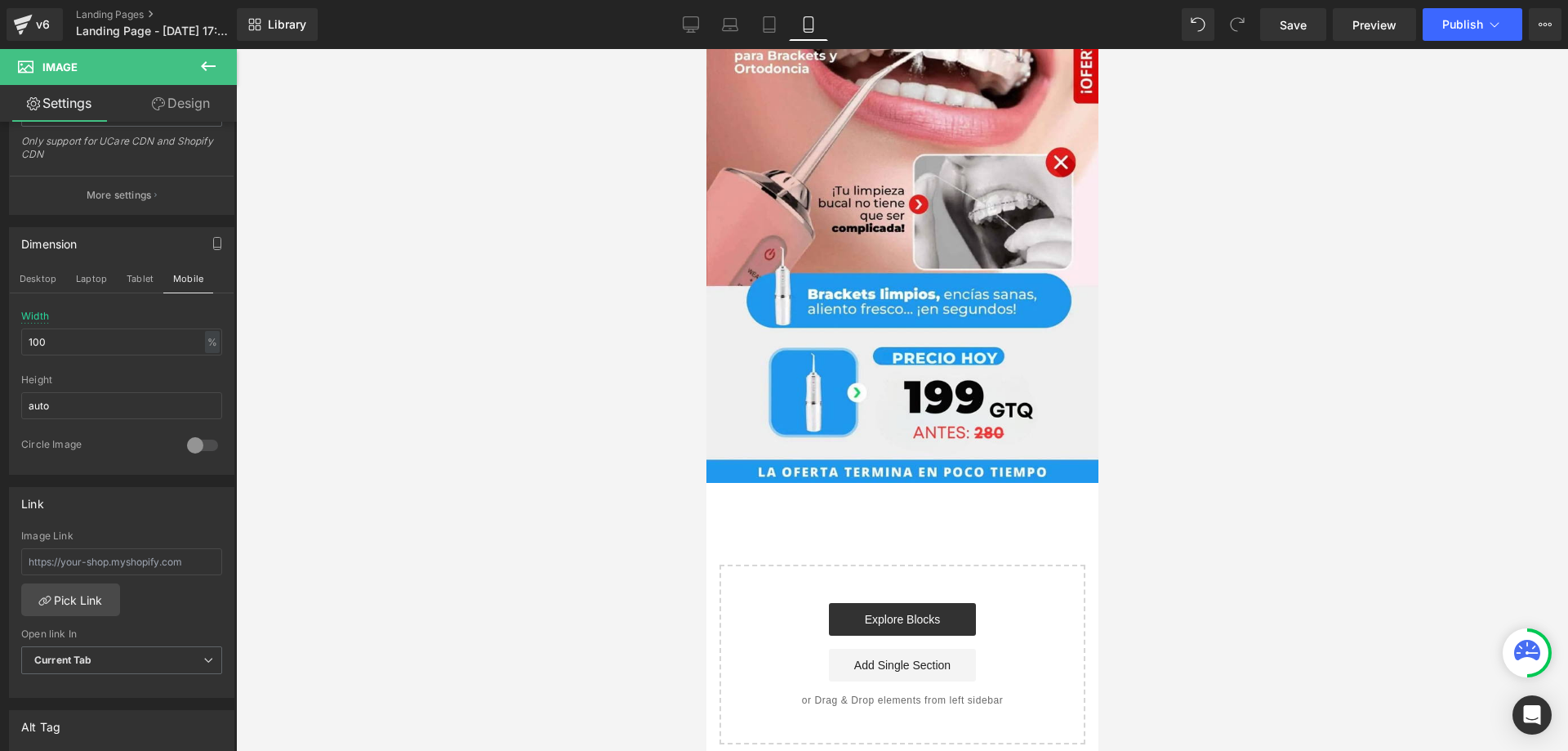
click at [218, 79] on button at bounding box center [208, 67] width 57 height 36
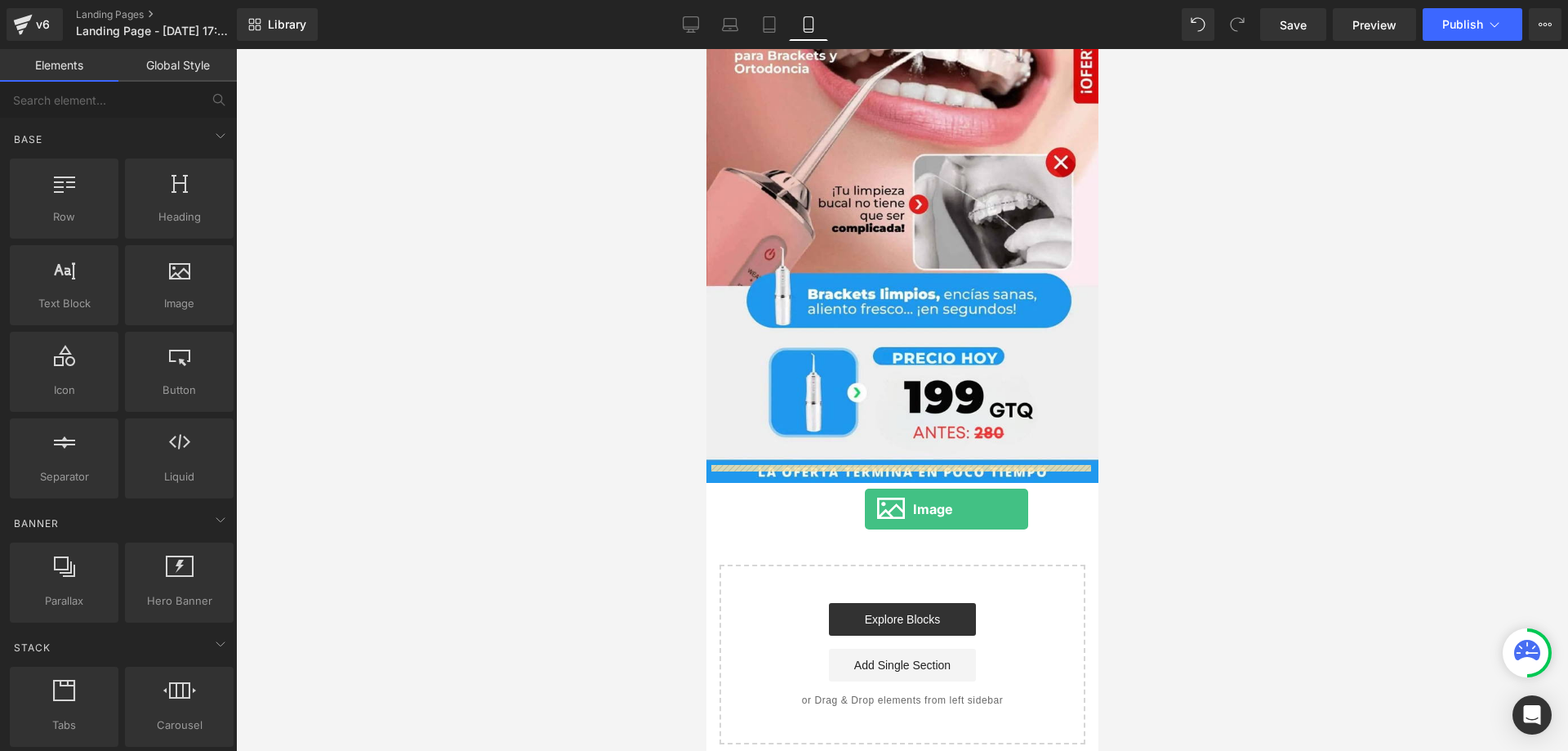
drag, startPoint x: 889, startPoint y: 342, endPoint x: 864, endPoint y: 509, distance: 168.9
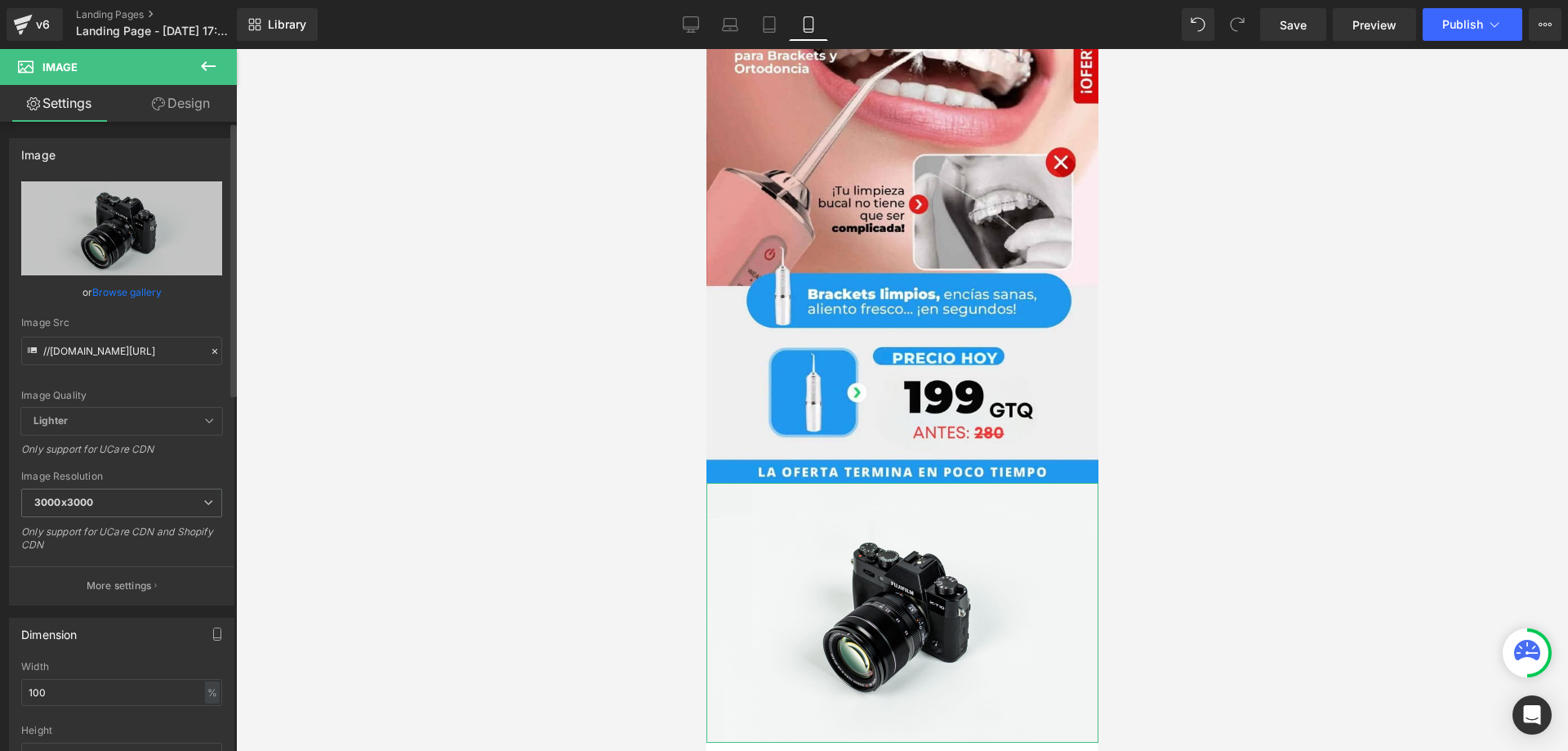
click at [104, 289] on link "Browse gallery" at bounding box center [126, 292] width 69 height 28
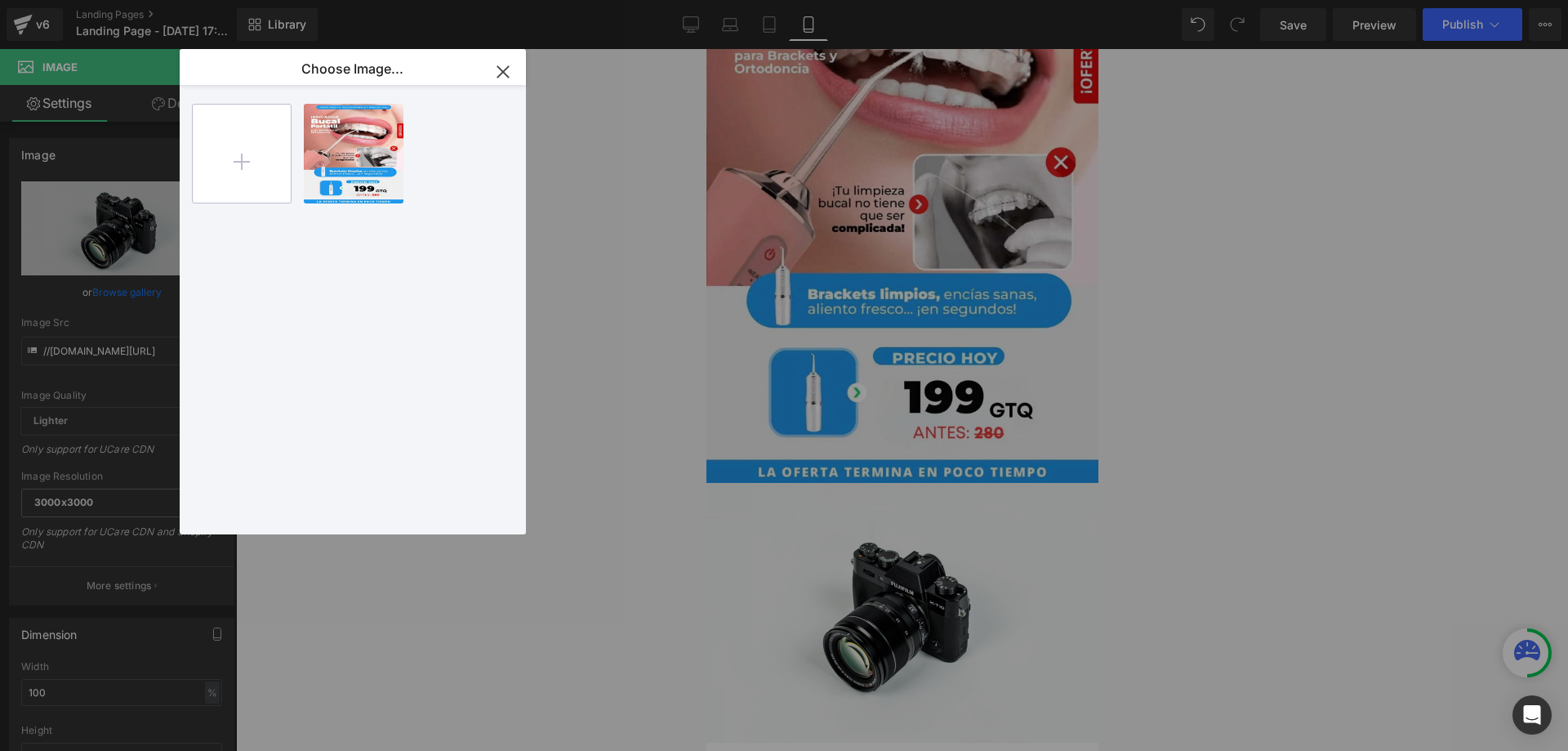
click at [263, 151] on input "file" at bounding box center [241, 152] width 98 height 98
type input "C:\fakepath\OFERTA.jpg"
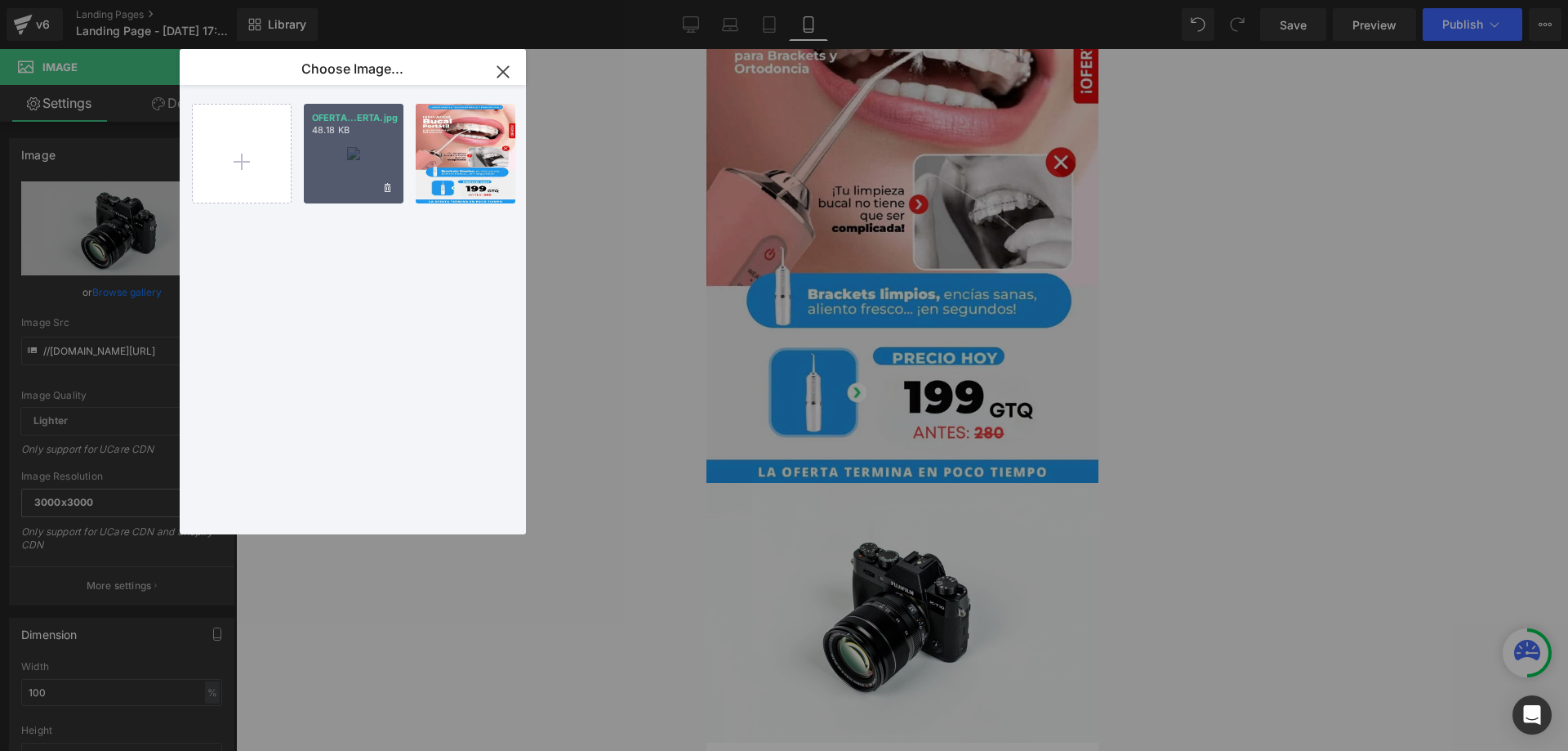
click at [361, 155] on div "OFERTA...ERTA.jpg 48.18 KB" at bounding box center [353, 153] width 99 height 99
type input "[URL][DOMAIN_NAME]"
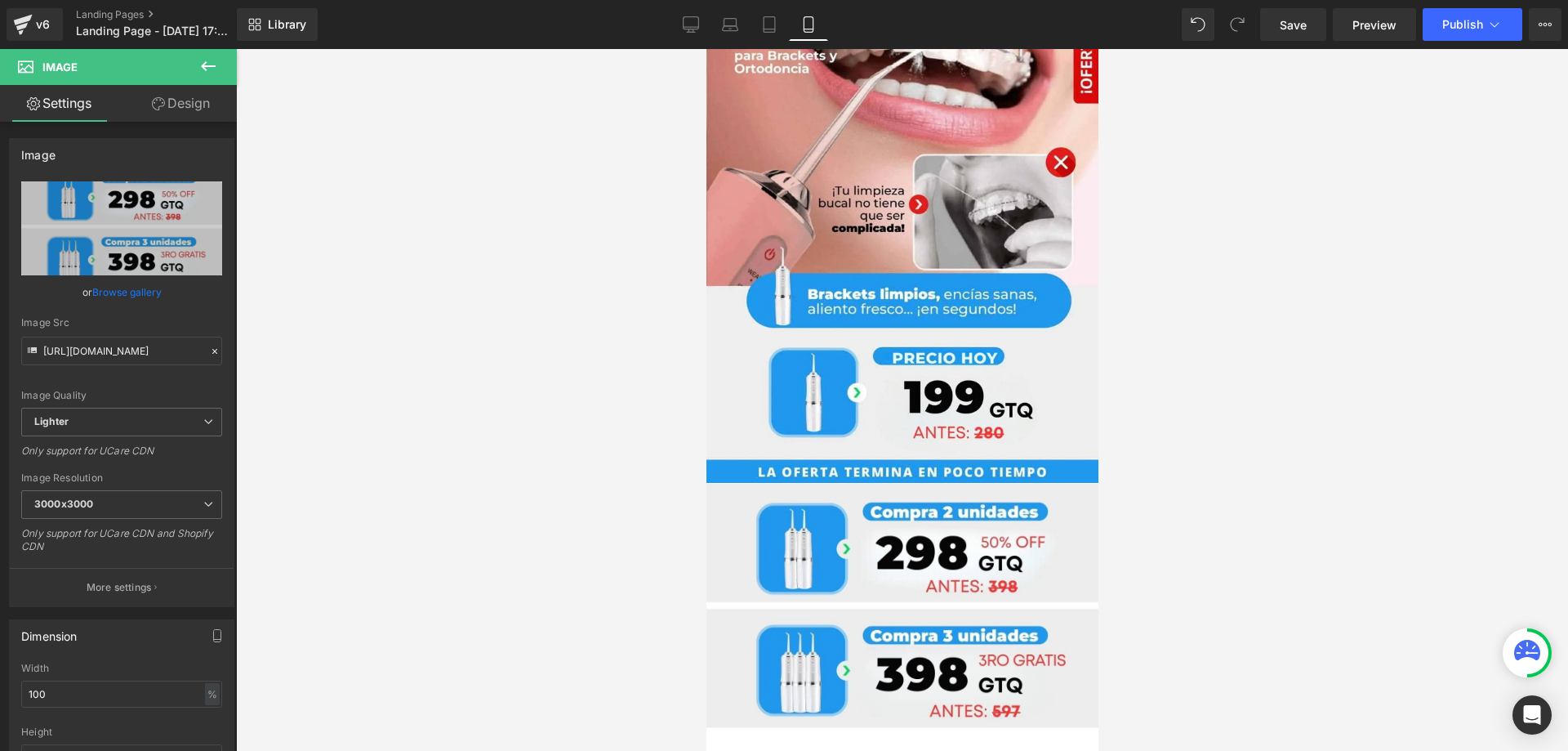
click at [1304, 351] on div at bounding box center [901, 400] width 1332 height 702
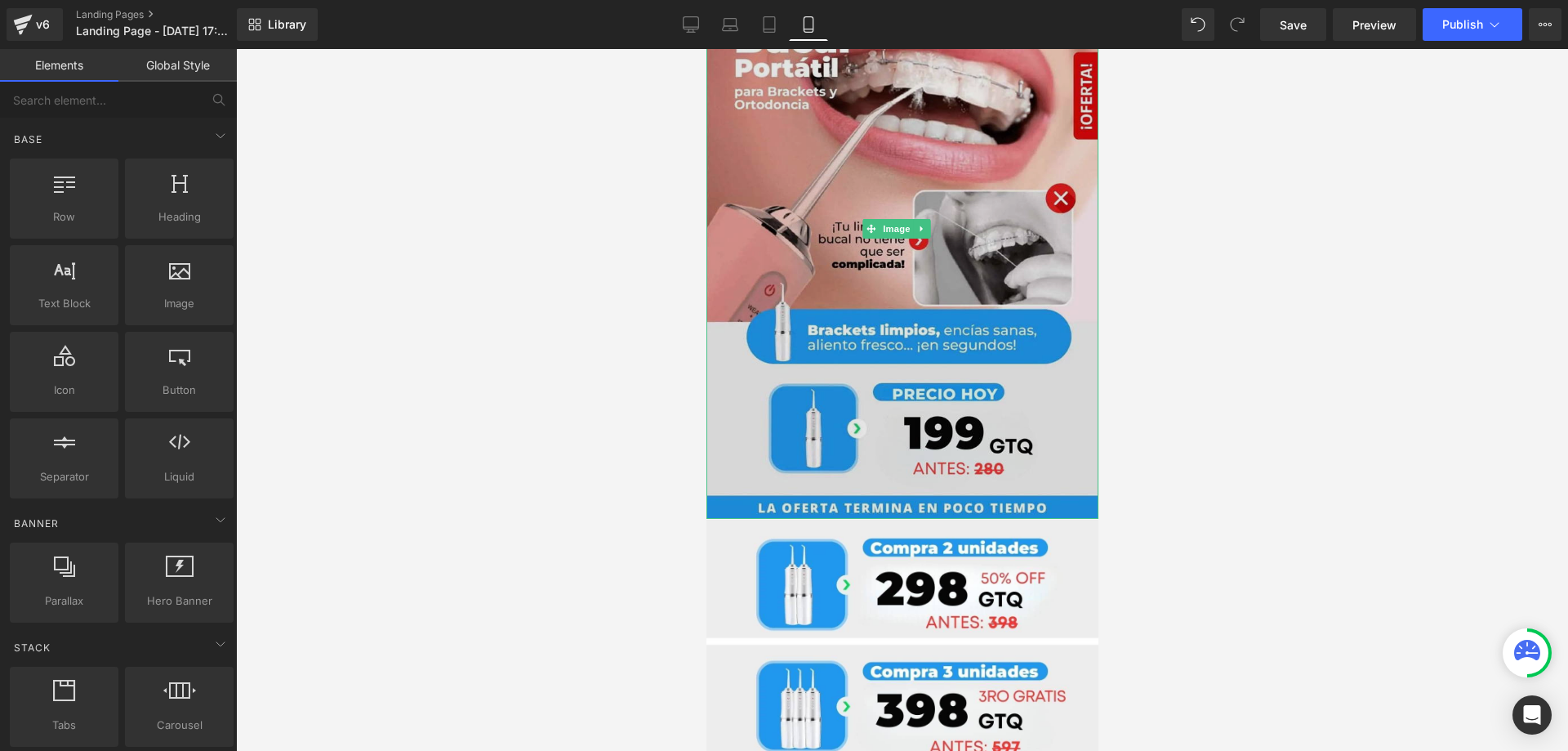
scroll to position [335, 0]
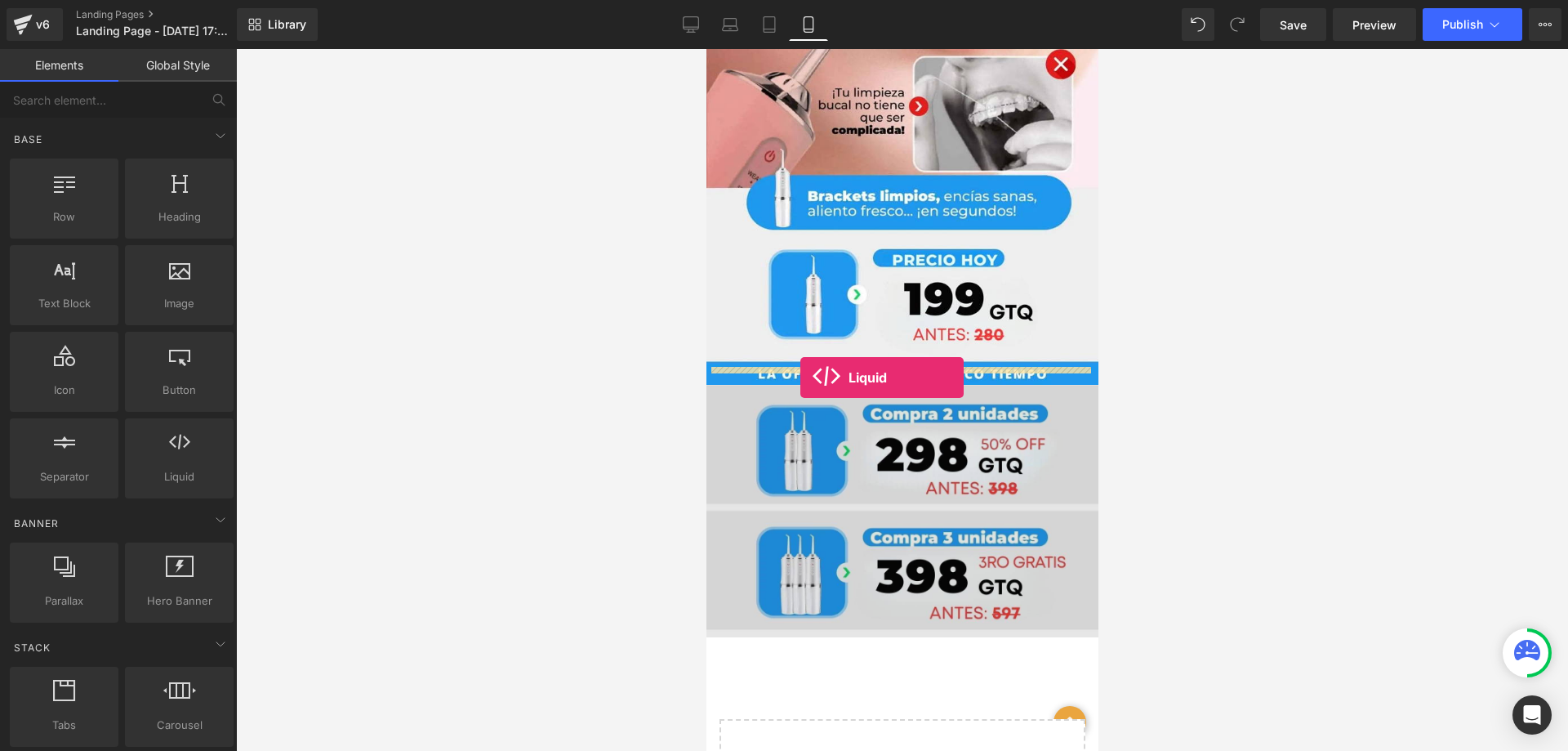
drag, startPoint x: 874, startPoint y: 510, endPoint x: 799, endPoint y: 377, distance: 152.7
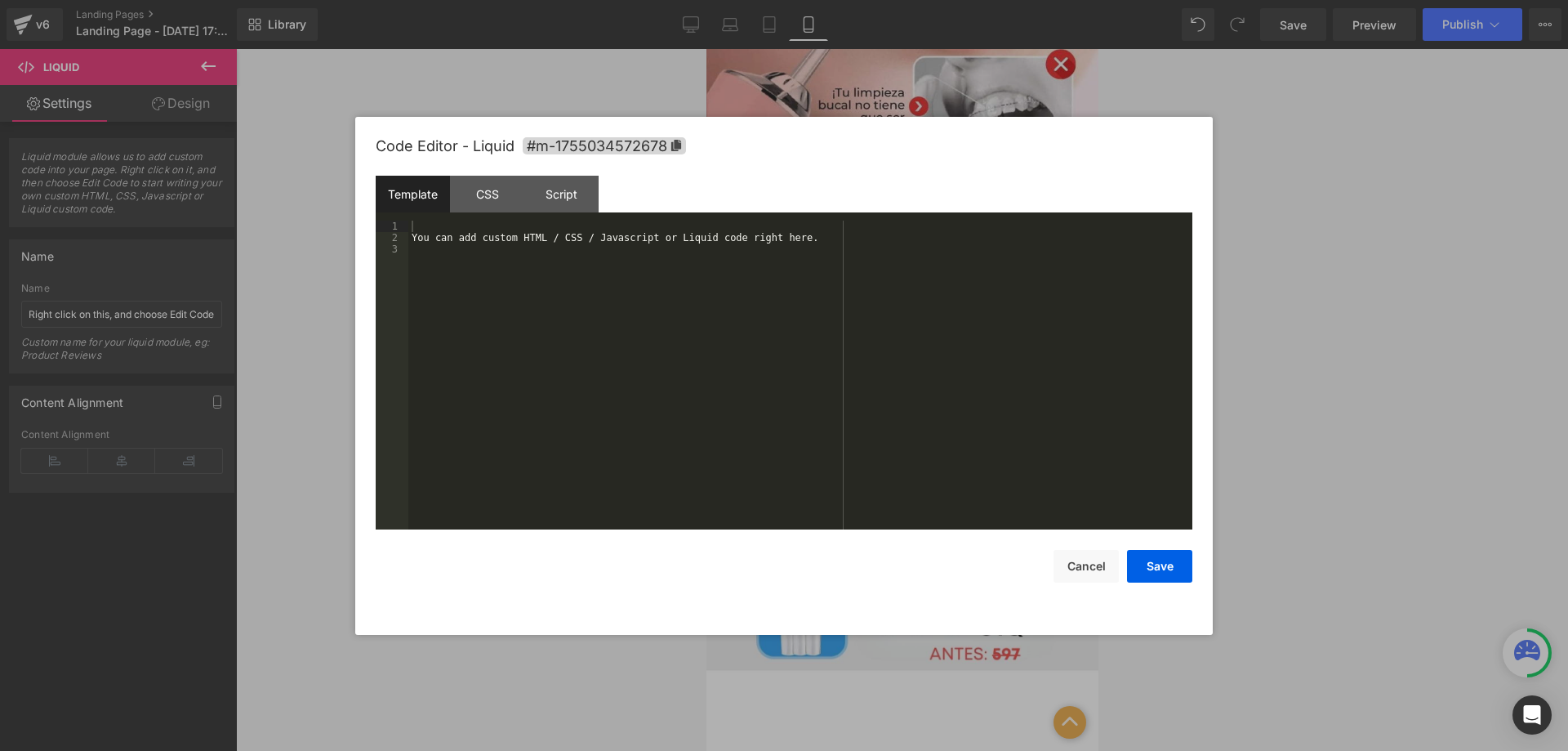
click at [917, 384] on div "Liquid" at bounding box center [901, 404] width 392 height 41
drag, startPoint x: 801, startPoint y: 243, endPoint x: 414, endPoint y: 241, distance: 387.0
click at [414, 241] on div "You can add custom HTML / CSS / Javascript or Liquid code right here." at bounding box center [800, 386] width 784 height 331
click at [1156, 571] on button "Save" at bounding box center [1159, 565] width 65 height 32
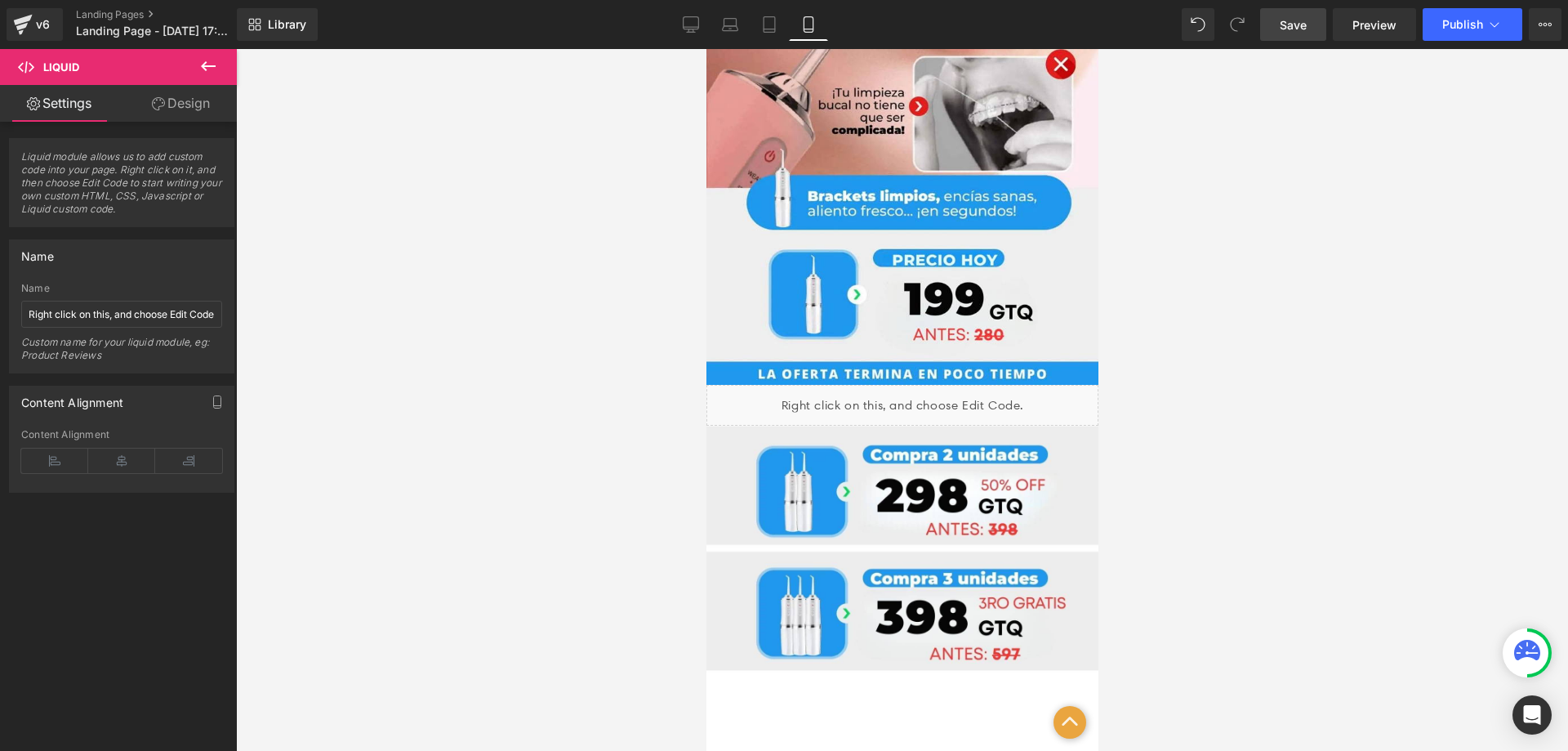
click at [1293, 38] on link "Save" at bounding box center [1293, 25] width 66 height 32
click at [1383, 17] on span "Preview" at bounding box center [1374, 25] width 45 height 17
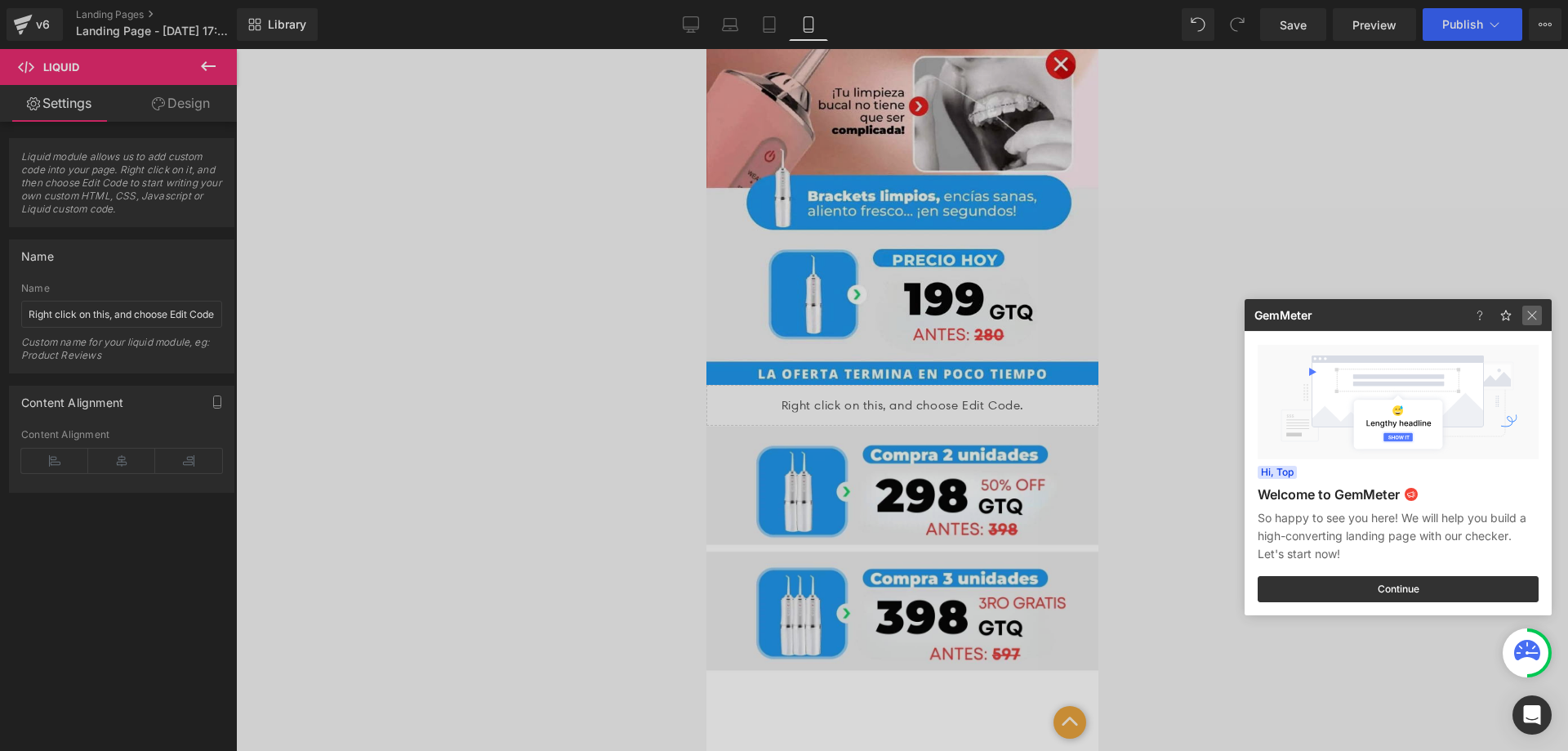
click at [1535, 318] on img at bounding box center [1532, 315] width 20 height 20
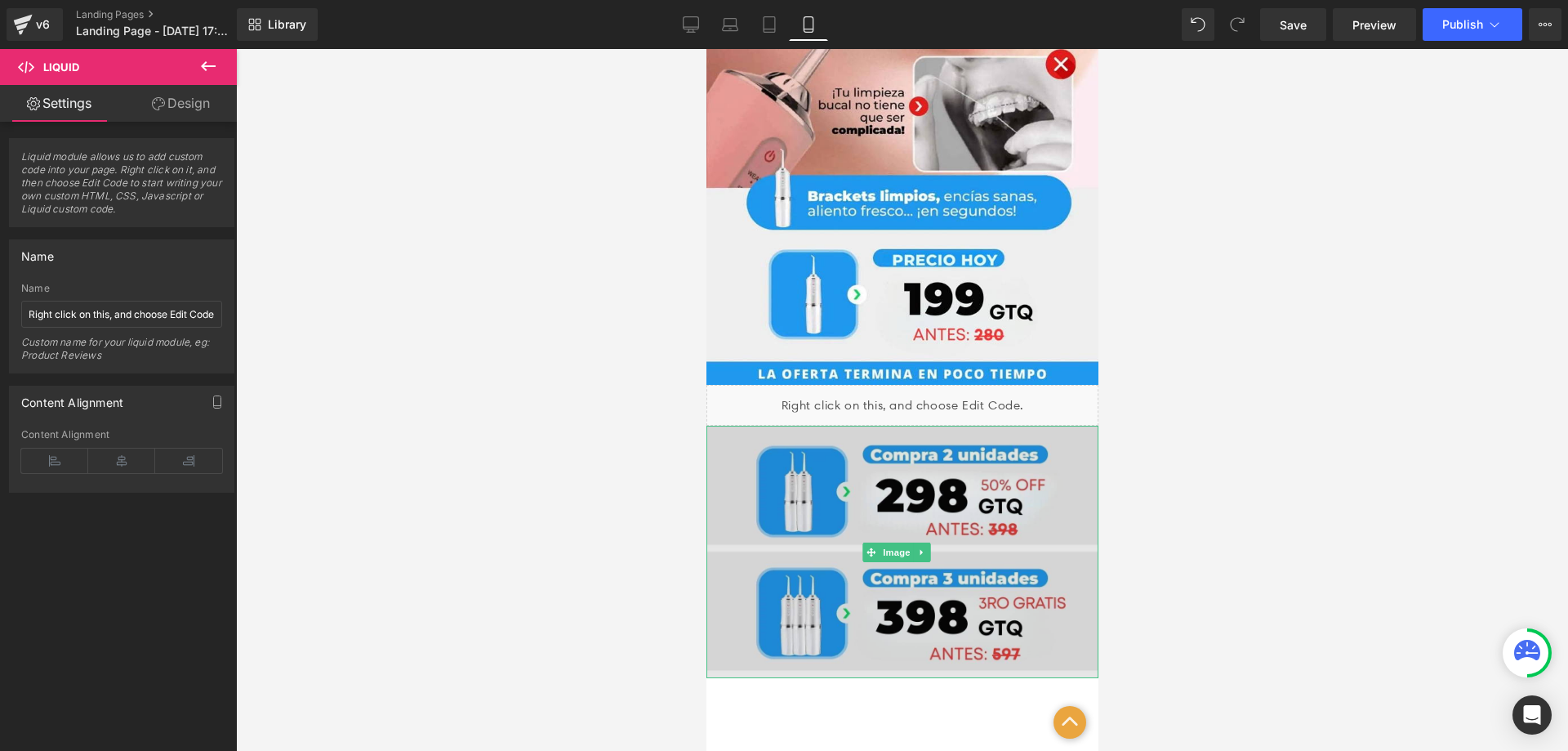
click at [907, 507] on img at bounding box center [901, 551] width 392 height 252
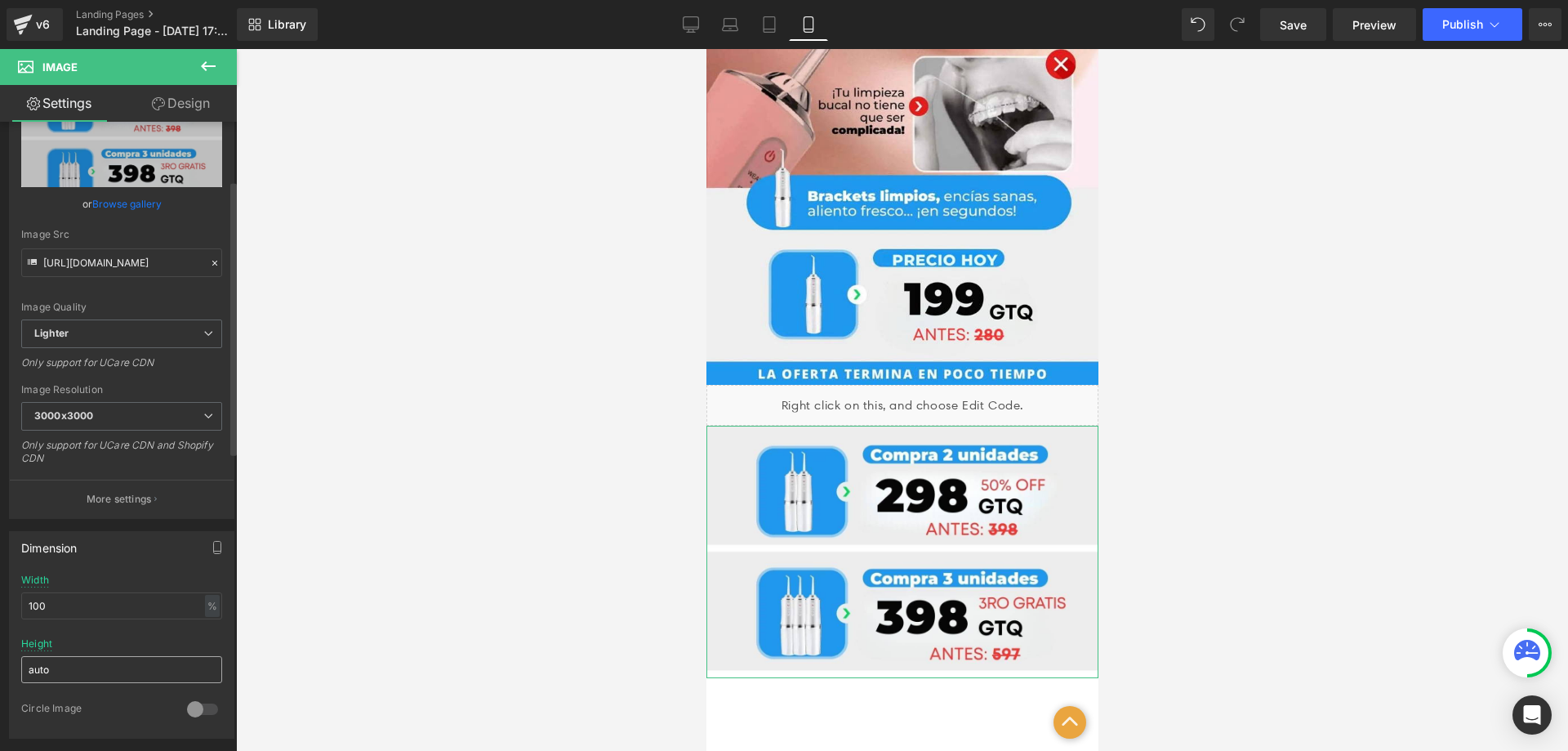
scroll to position [196, 0]
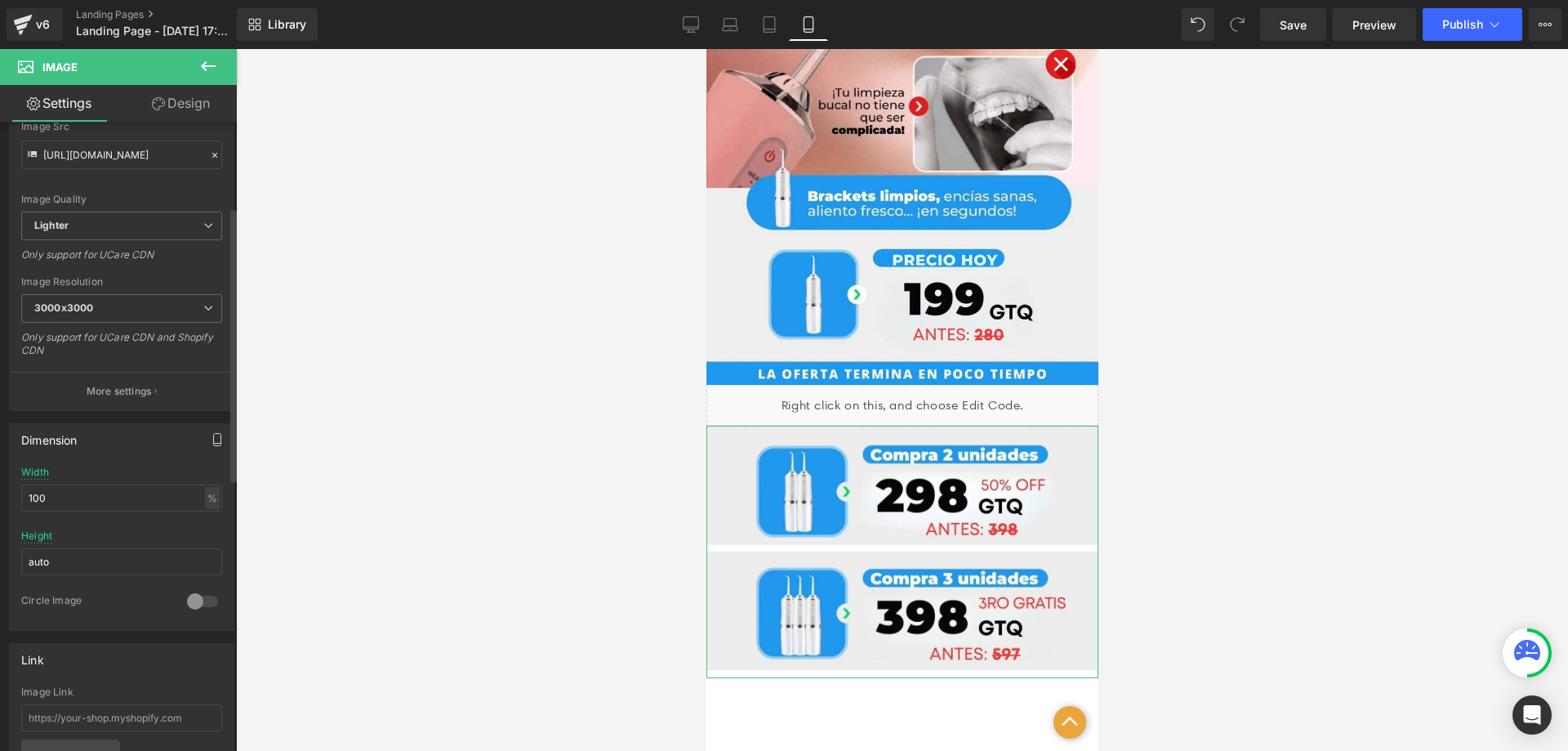
click at [217, 441] on icon "button" at bounding box center [218, 439] width 13 height 13
click at [49, 474] on button "Desktop" at bounding box center [38, 474] width 57 height 27
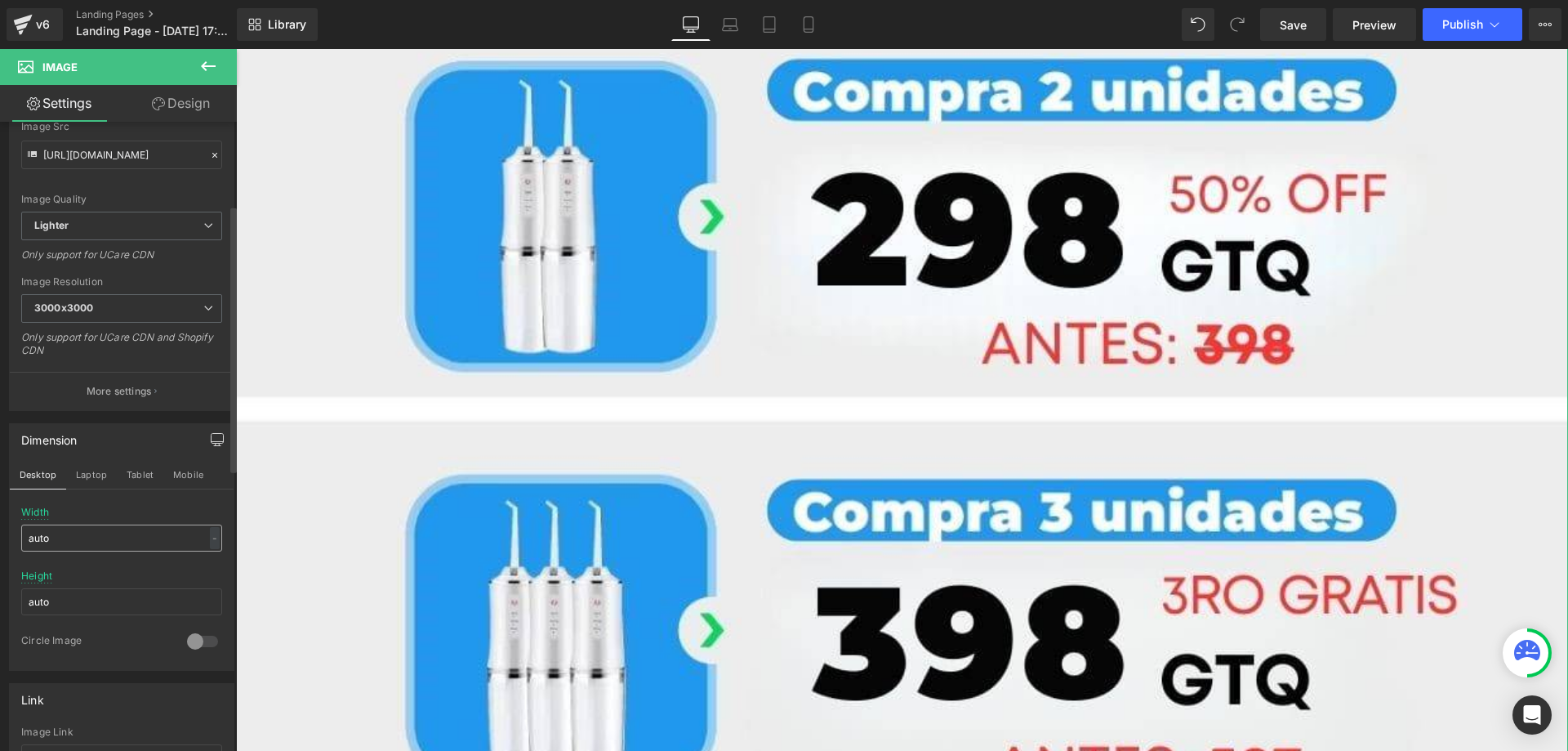
scroll to position [1875, 0]
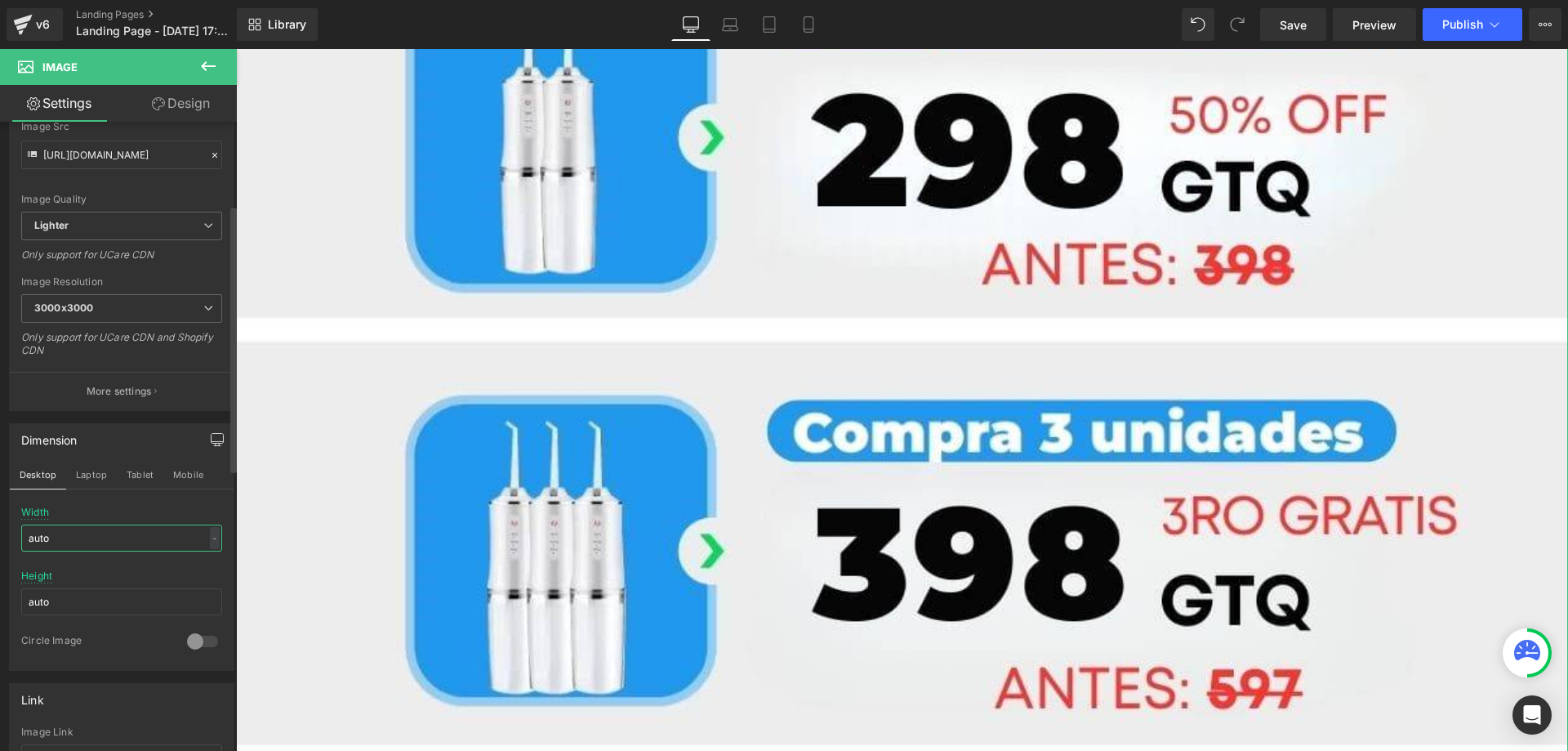
drag, startPoint x: 78, startPoint y: 542, endPoint x: 0, endPoint y: 528, distance: 79.2
click at [0, 528] on div "Dimension Desktop Laptop Tablet Mobile auto Width auto - % px auto Height auto …" at bounding box center [122, 541] width 244 height 259
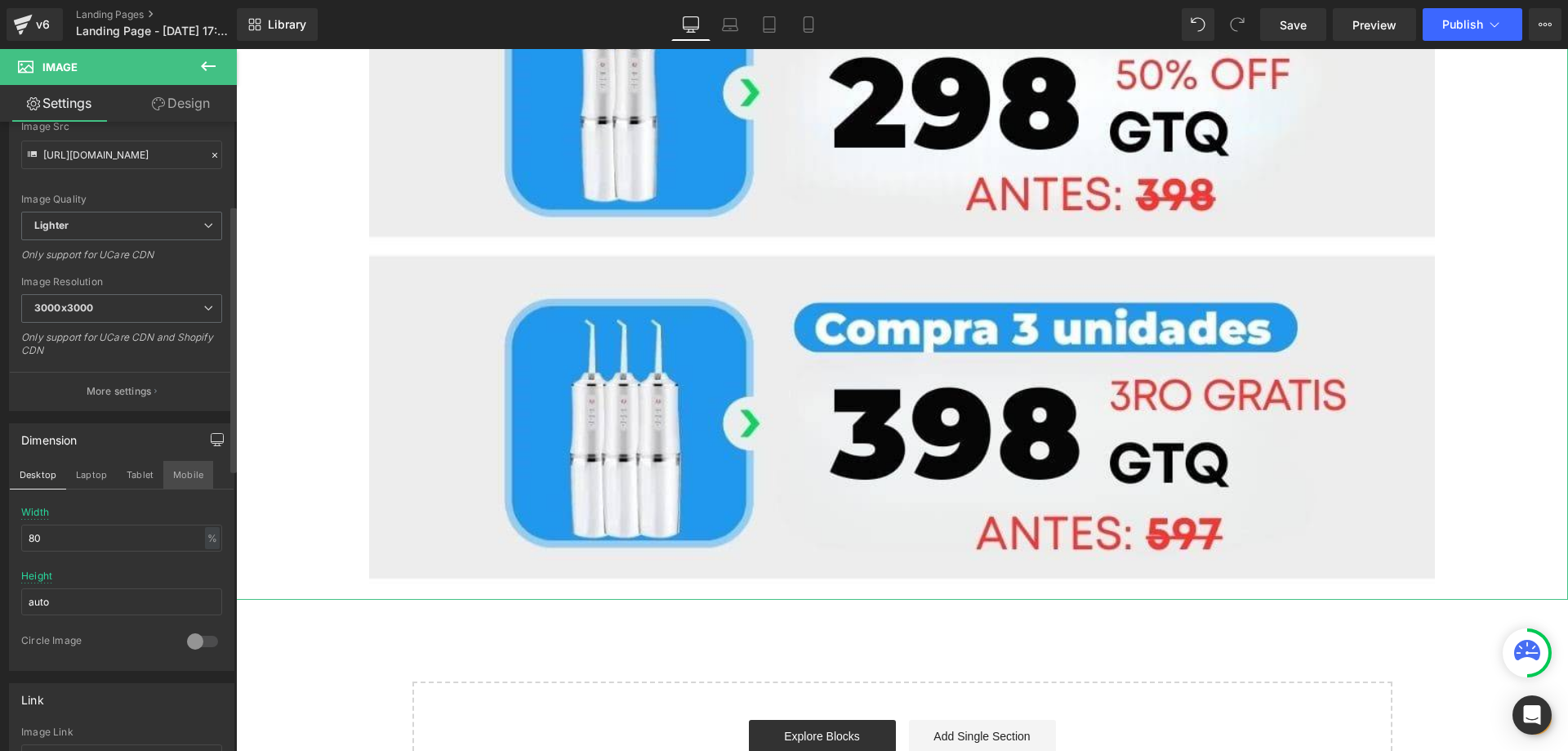
click at [187, 474] on button "Mobile" at bounding box center [187, 474] width 50 height 27
type input "100"
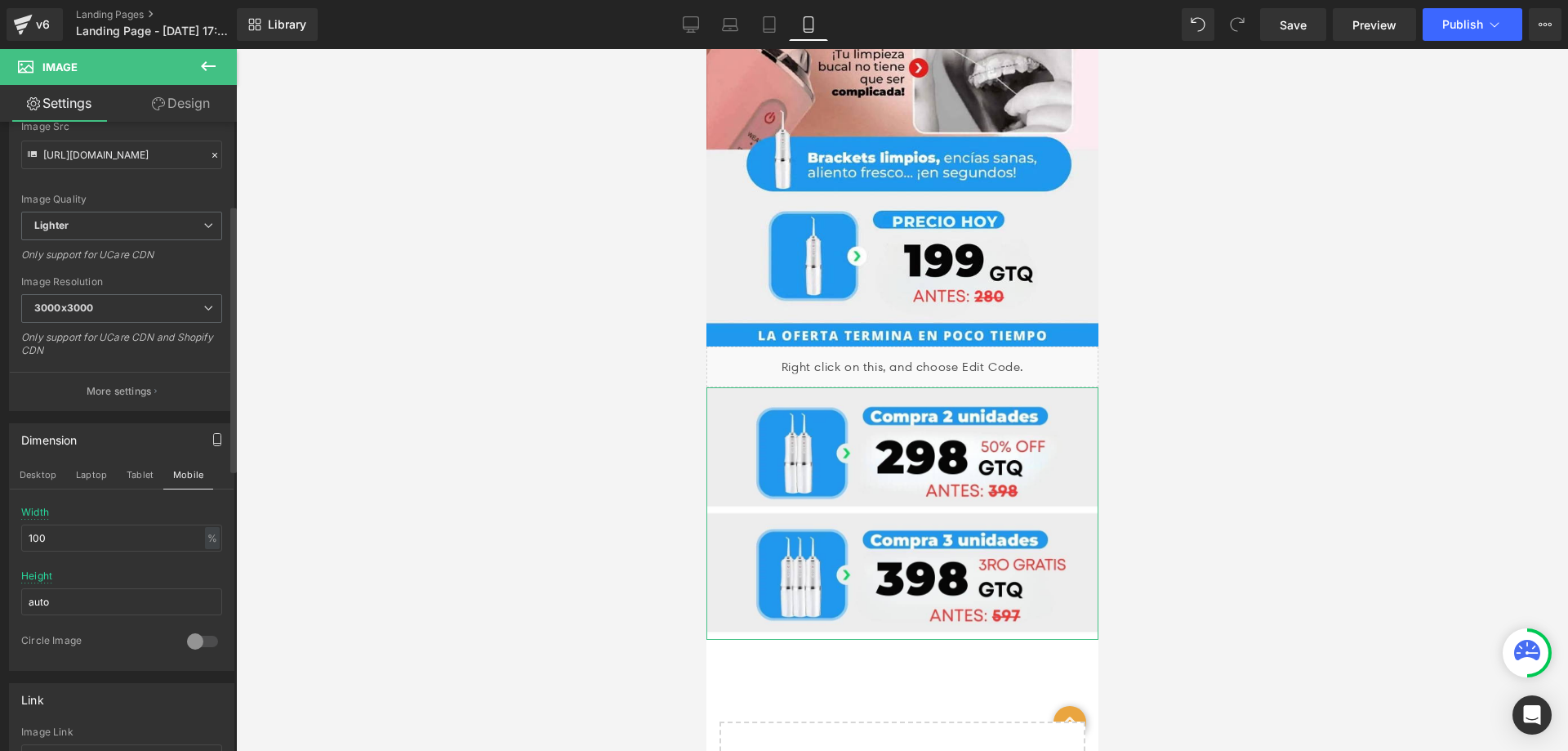
scroll to position [345, 0]
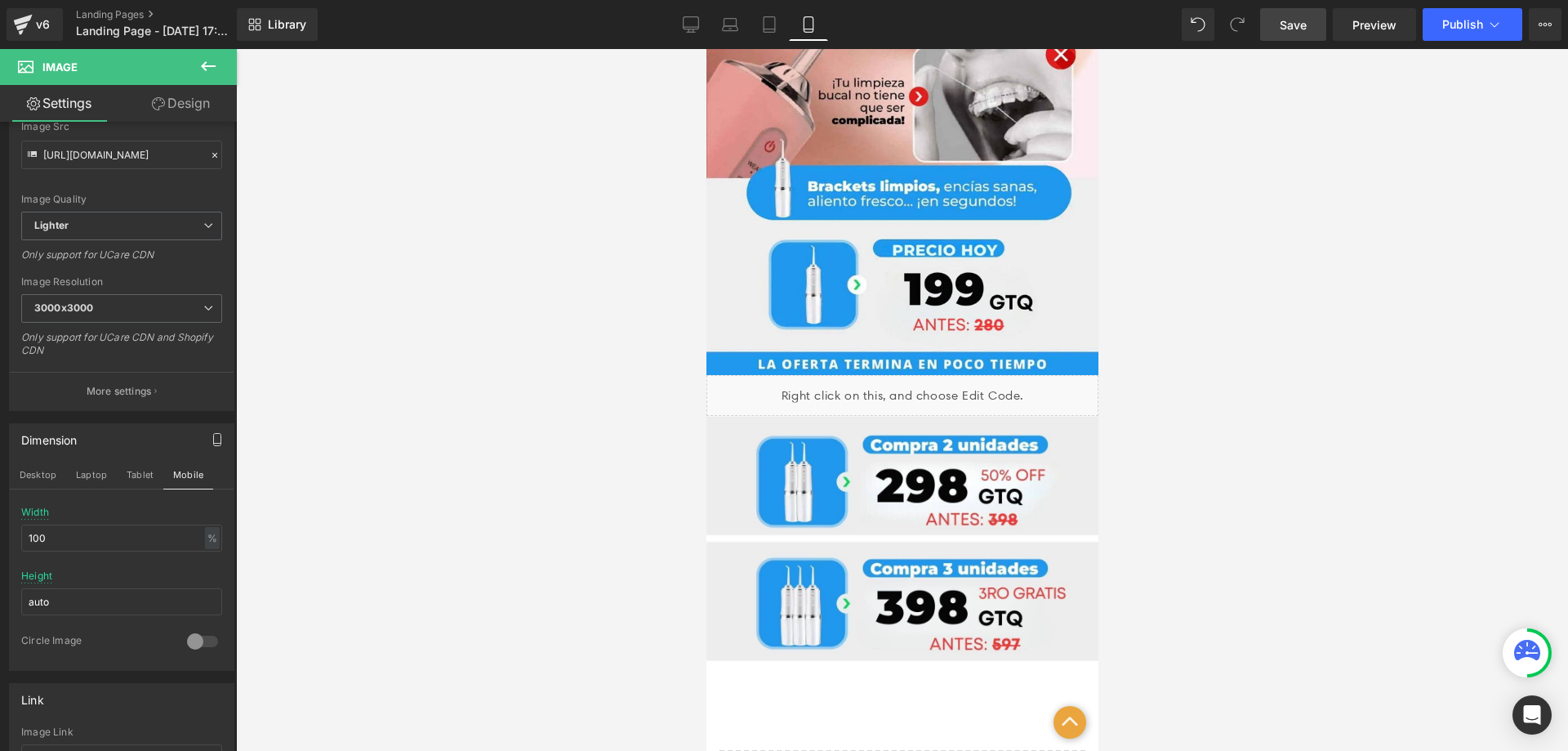
click at [1288, 25] on span "Save" at bounding box center [1292, 25] width 27 height 17
click at [1299, 39] on link "Save" at bounding box center [1293, 25] width 66 height 32
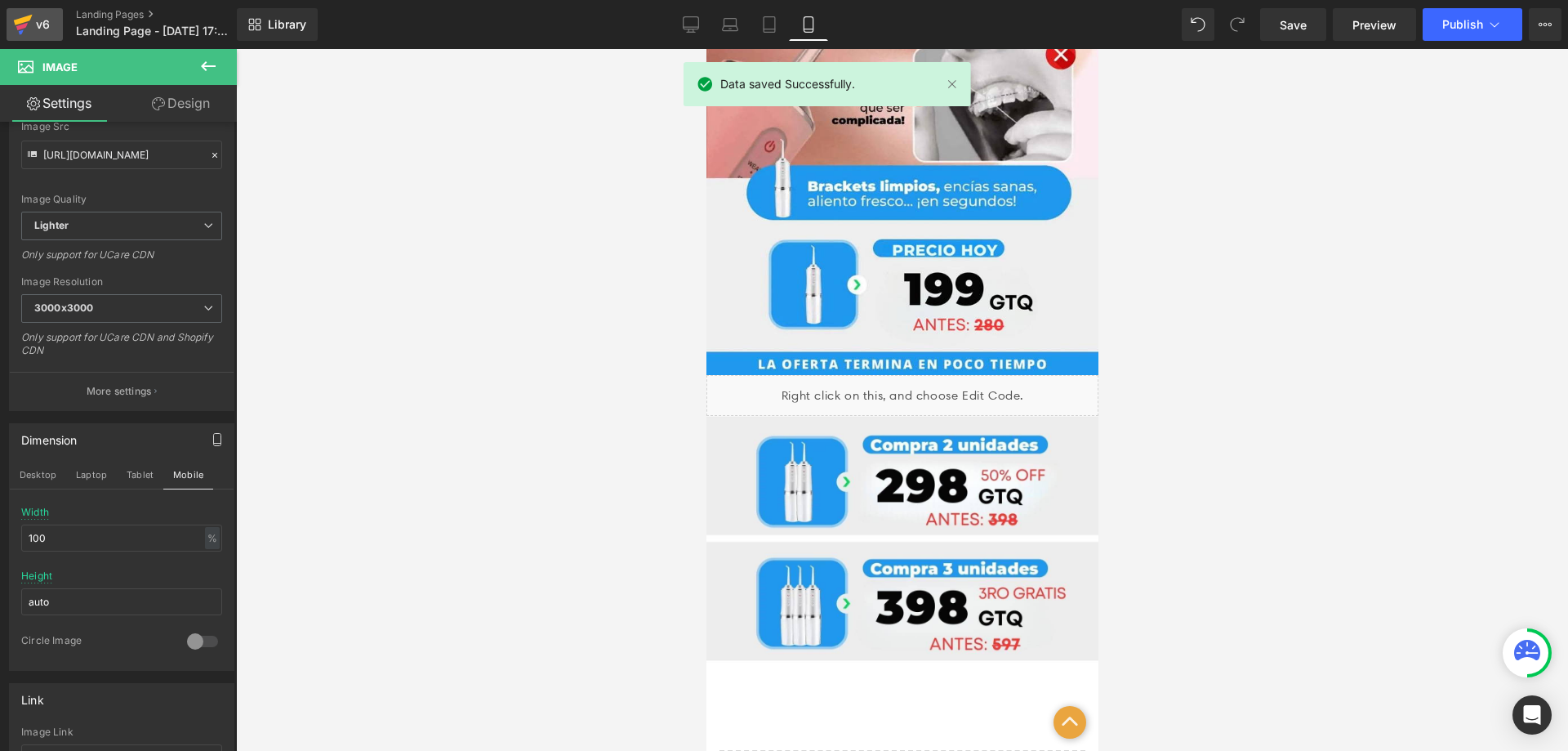
click at [18, 27] on icon at bounding box center [22, 27] width 11 height 8
